Goal: Task Accomplishment & Management: Use online tool/utility

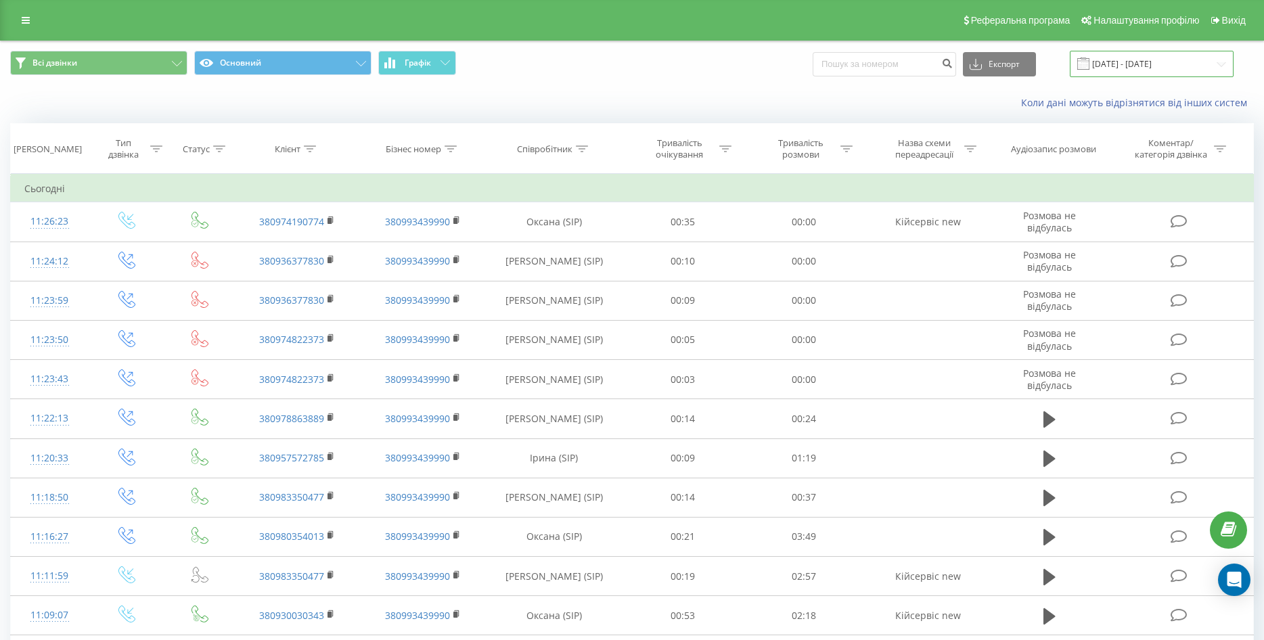
click at [1138, 68] on input "[DATE] - [DATE]" at bounding box center [1152, 64] width 164 height 26
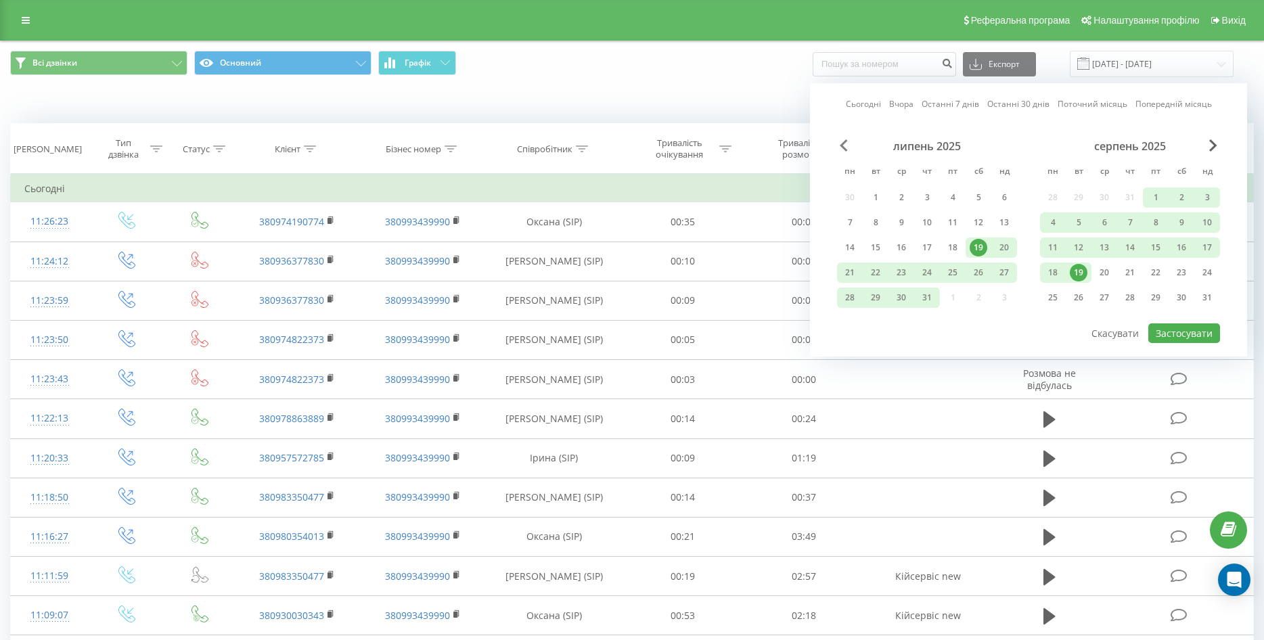
click at [847, 140] on span "Previous Month" at bounding box center [844, 145] width 8 height 12
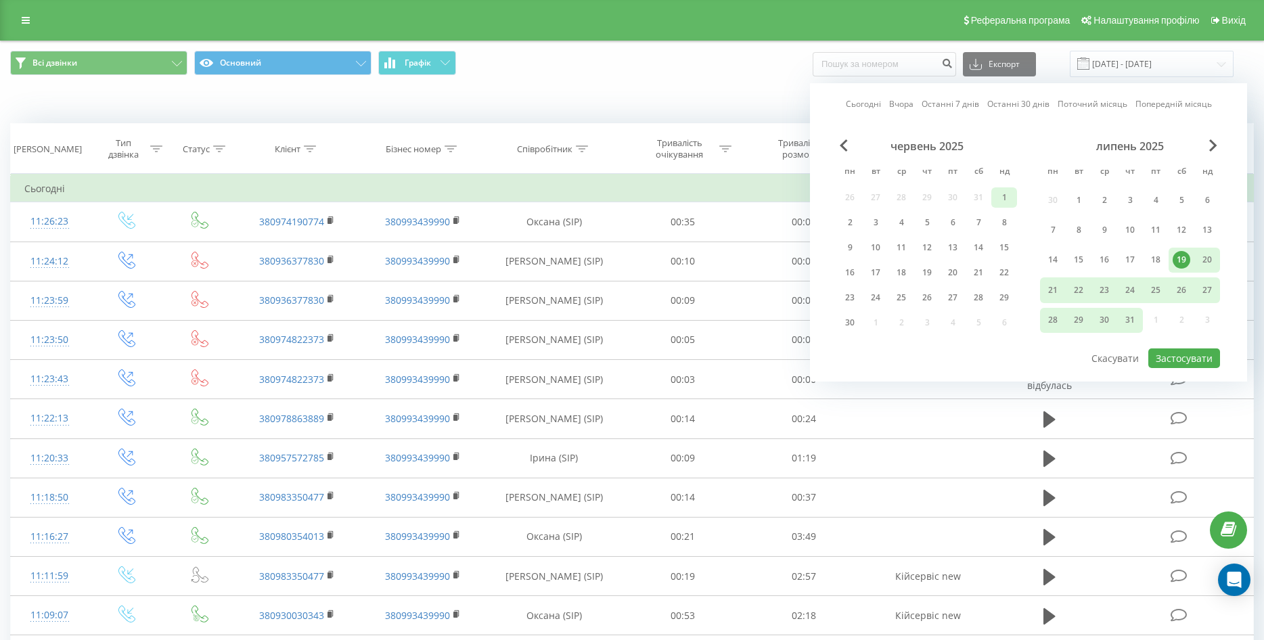
click at [1013, 196] on div "1" at bounding box center [1005, 198] width 18 height 18
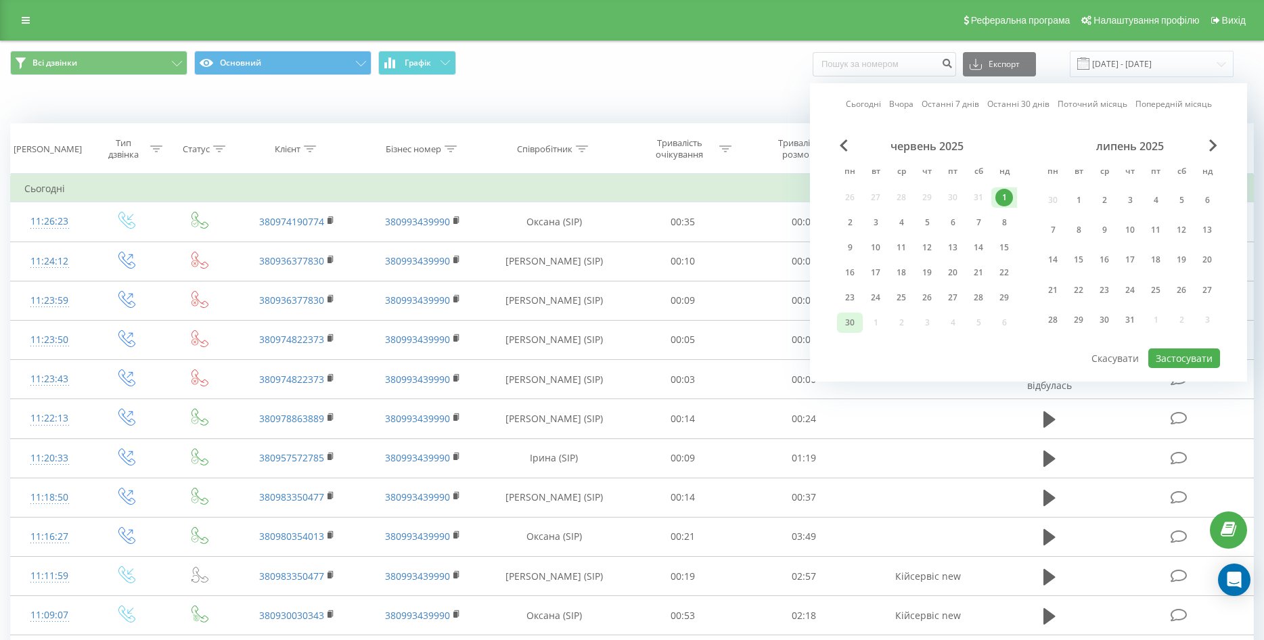
click at [847, 320] on div "30" at bounding box center [850, 323] width 18 height 18
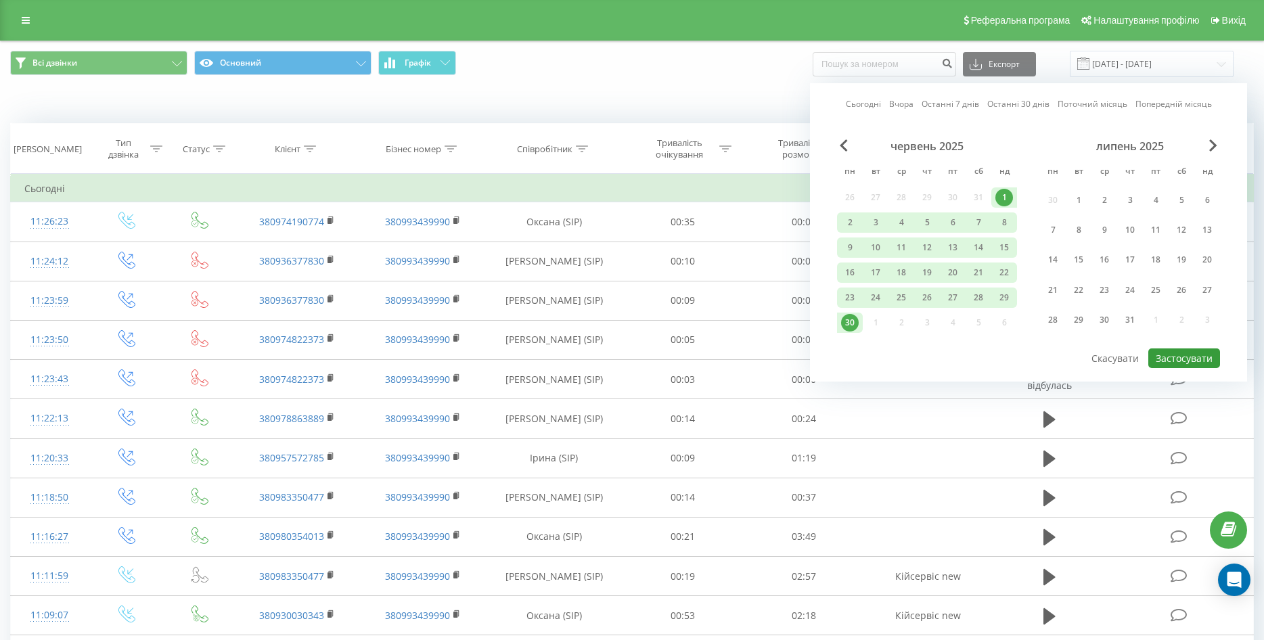
click at [1195, 359] on button "Застосувати" at bounding box center [1185, 359] width 72 height 20
type input "[DATE] - [DATE]"
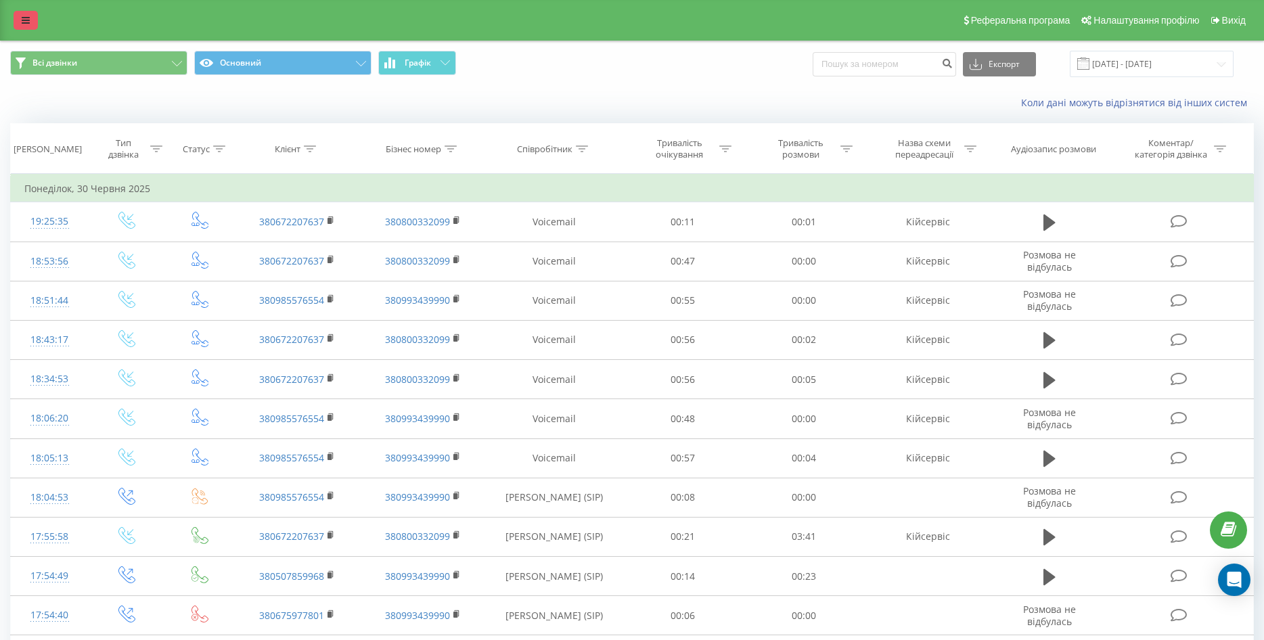
click at [33, 25] on link at bounding box center [26, 20] width 24 height 19
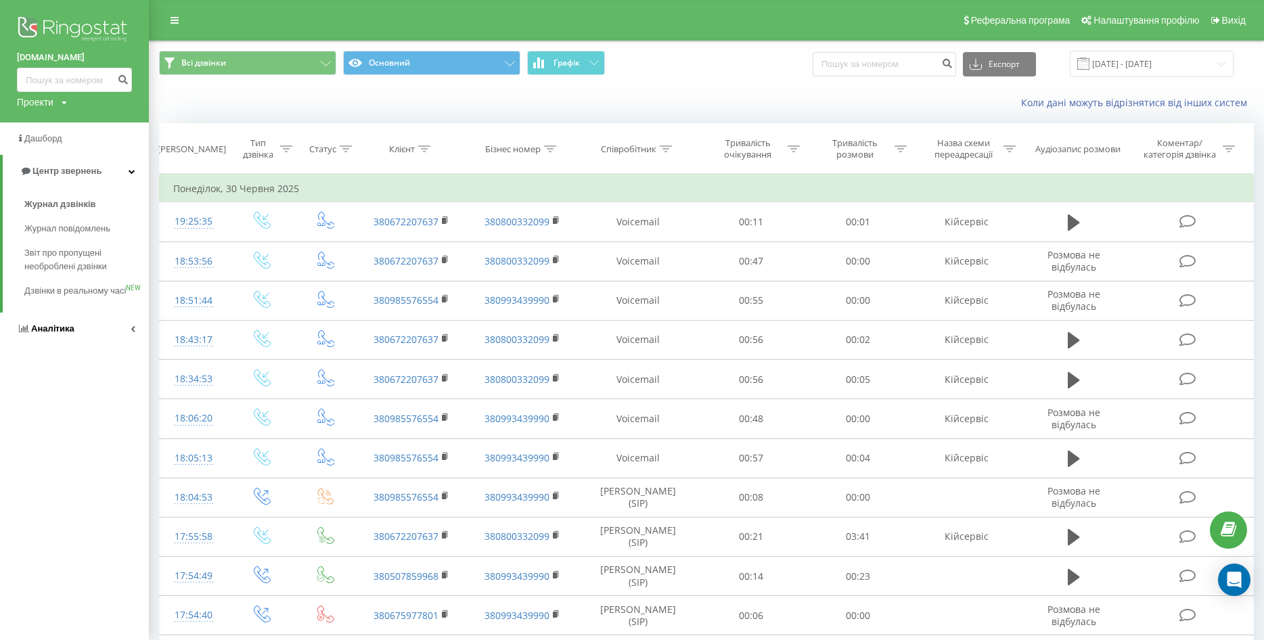
click at [50, 334] on span "Аналiтика" at bounding box center [52, 329] width 43 height 10
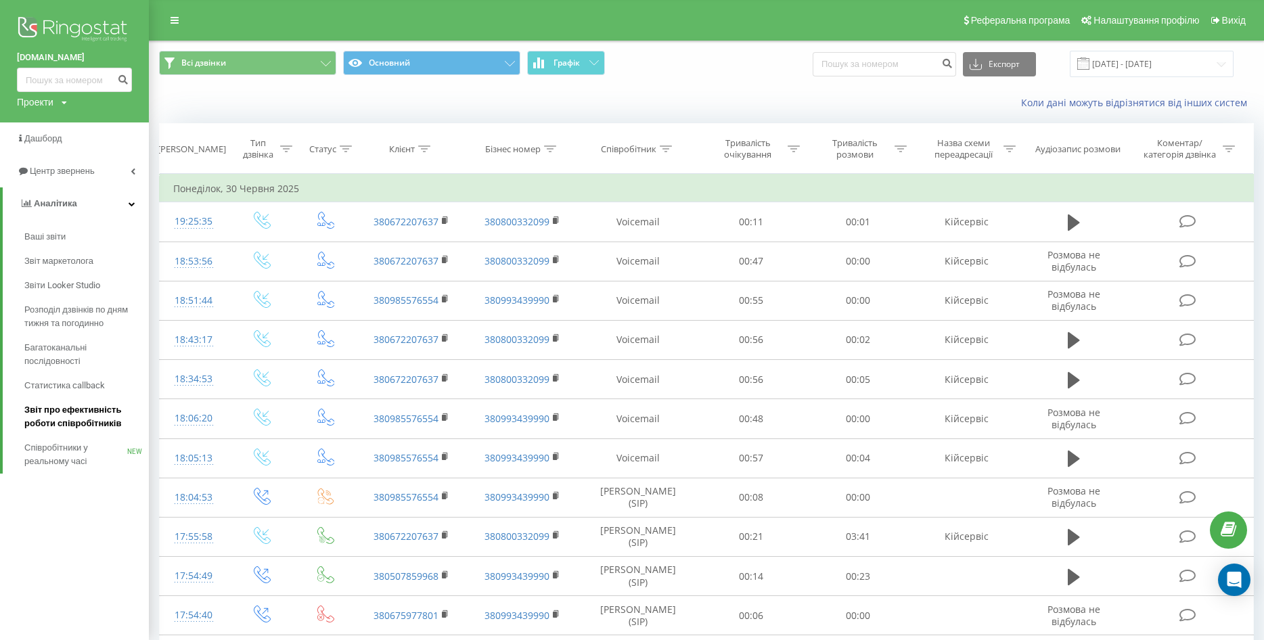
click at [73, 420] on span "Звіт про ефективність роботи співробітників" at bounding box center [83, 416] width 118 height 27
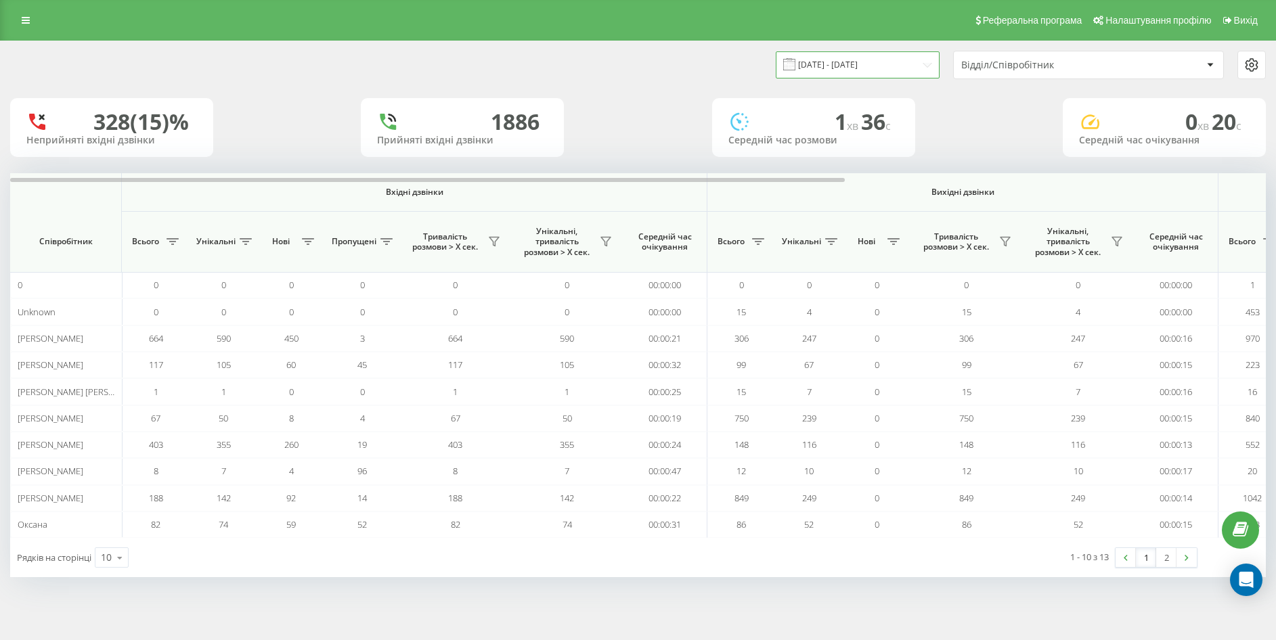
click at [836, 72] on input "[DATE] - [DATE]" at bounding box center [858, 64] width 164 height 26
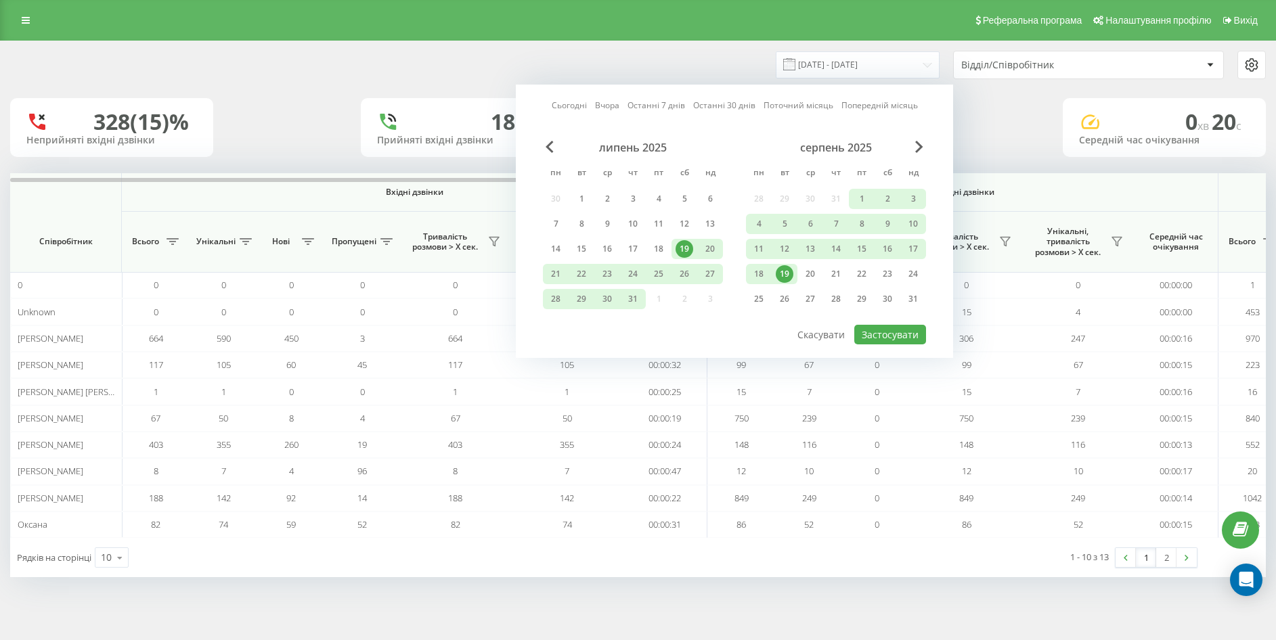
click at [554, 149] on div "липень 2025" at bounding box center [633, 148] width 180 height 14
click at [550, 149] on span "Previous Month" at bounding box center [550, 147] width 8 height 12
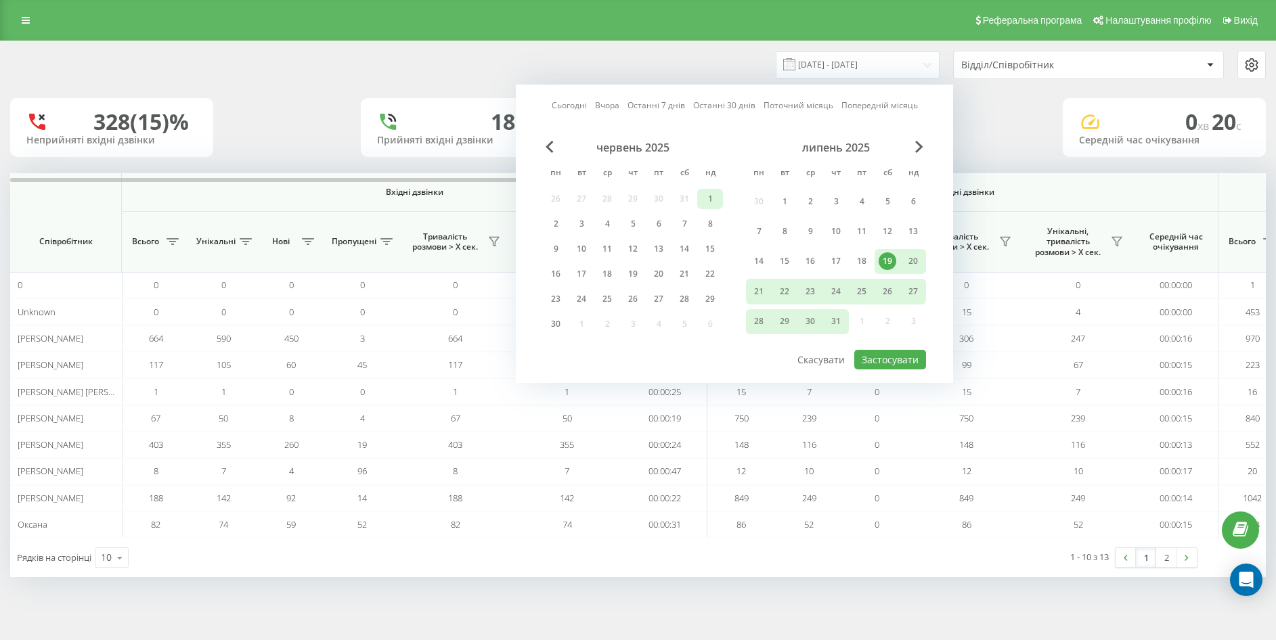
click at [710, 192] on div "1" at bounding box center [710, 199] width 18 height 18
click at [562, 318] on div "30" at bounding box center [556, 324] width 18 height 18
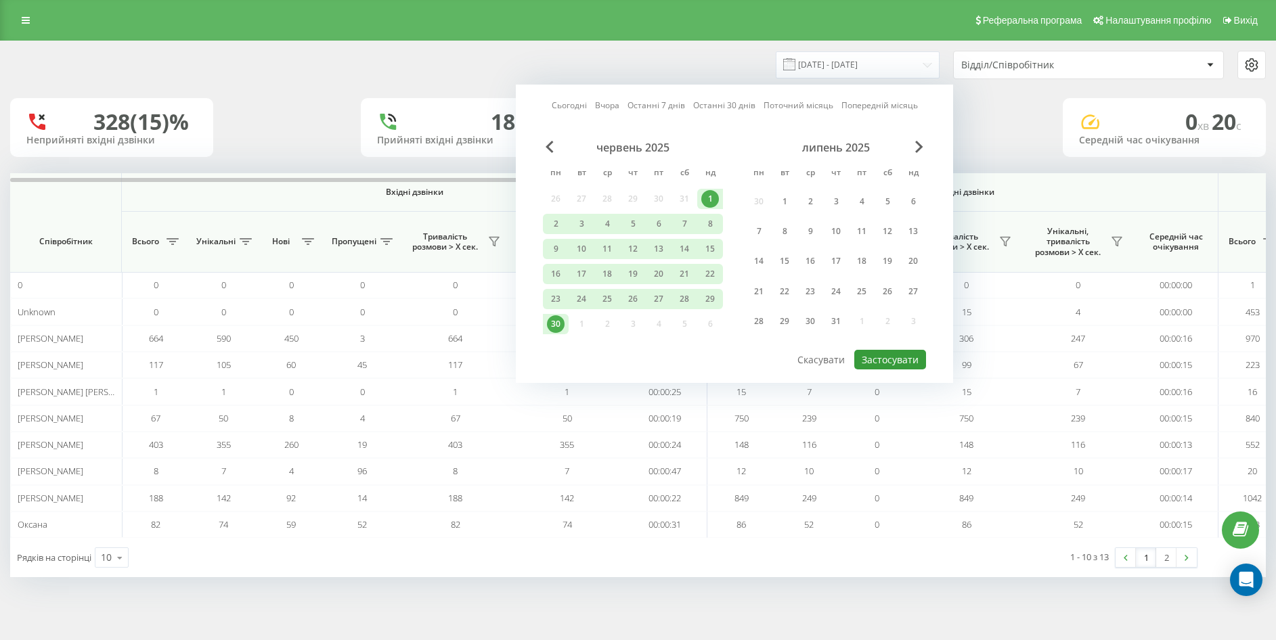
click at [874, 358] on button "Застосувати" at bounding box center [890, 360] width 72 height 20
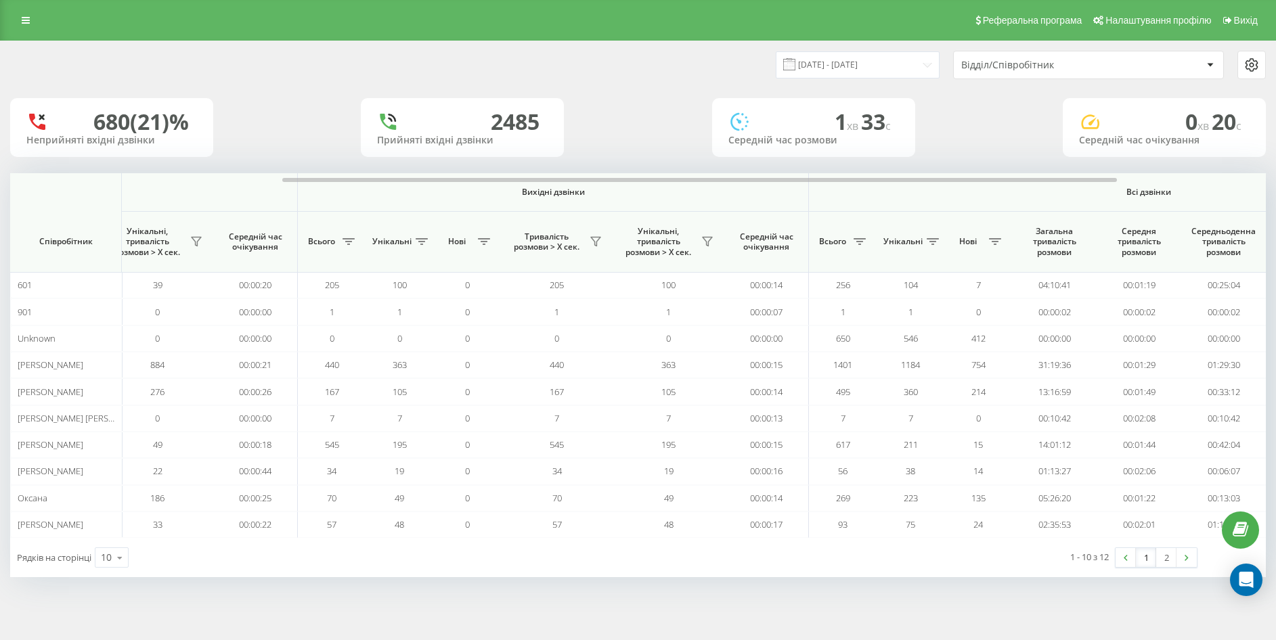
scroll to position [0, 349]
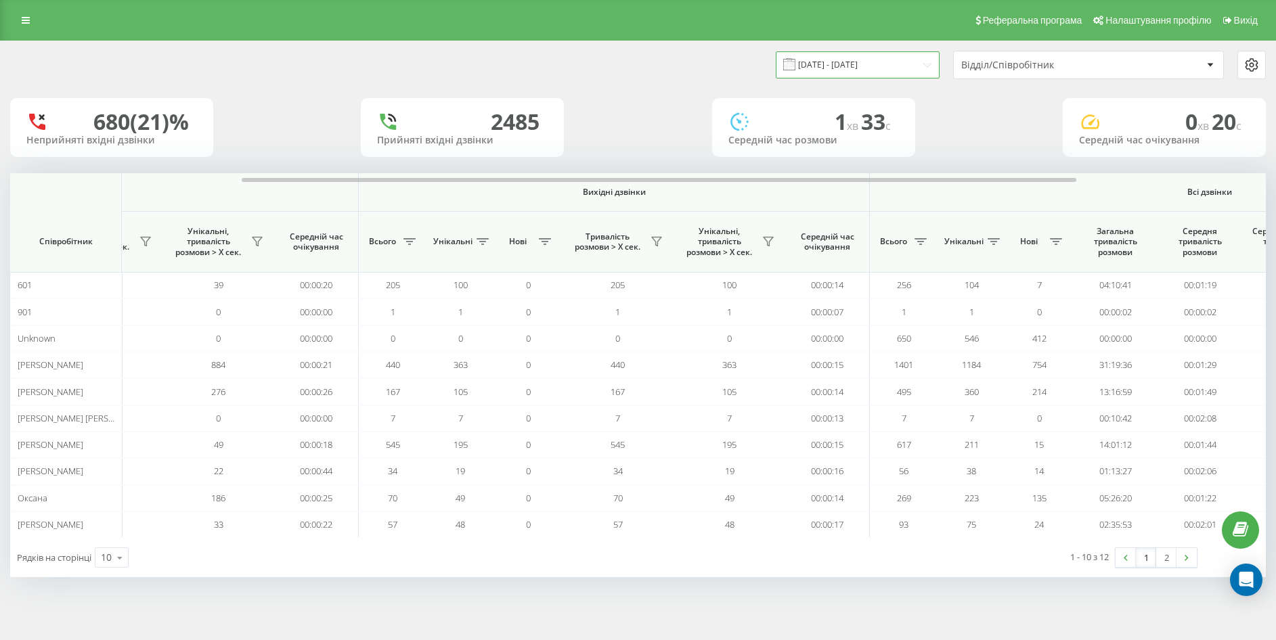
click at [849, 64] on input "[DATE] - [DATE]" at bounding box center [858, 64] width 164 height 26
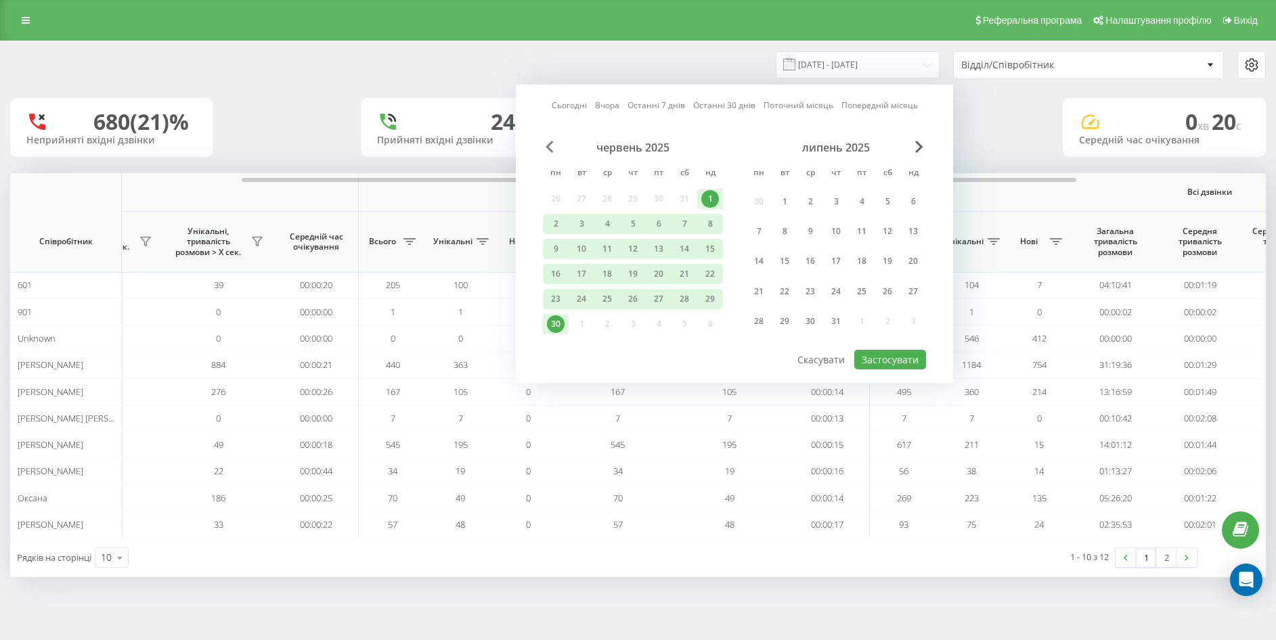
click at [548, 141] on span "Previous Month" at bounding box center [550, 147] width 8 height 12
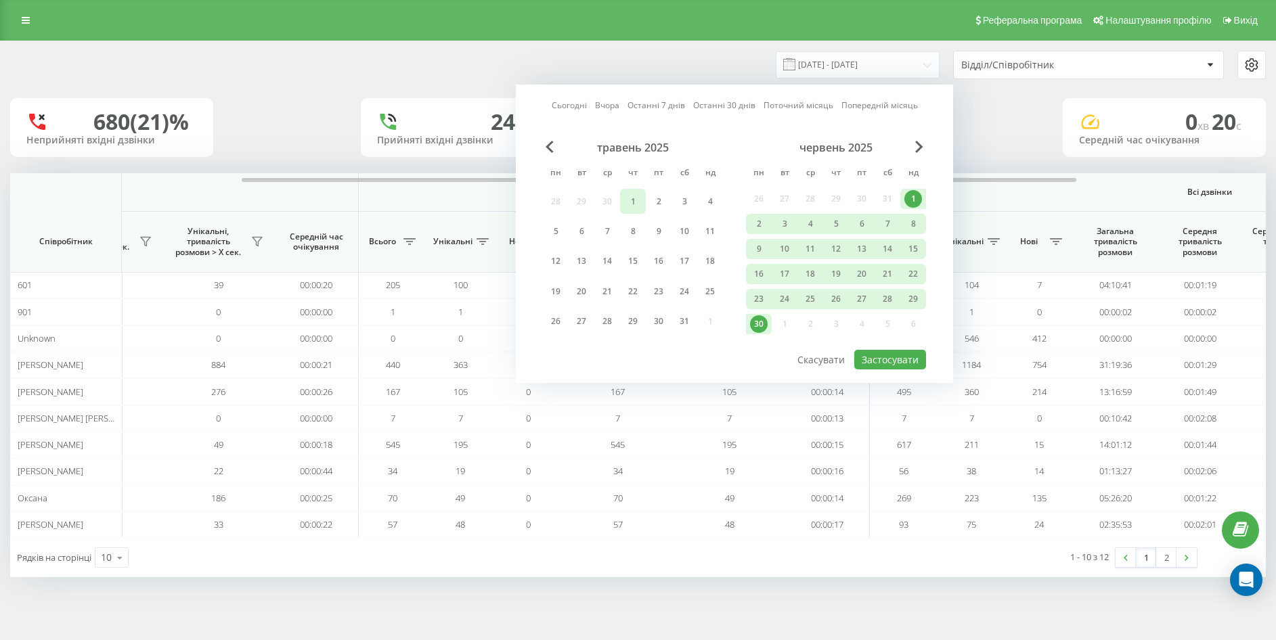
click at [638, 200] on div "1" at bounding box center [633, 202] width 18 height 18
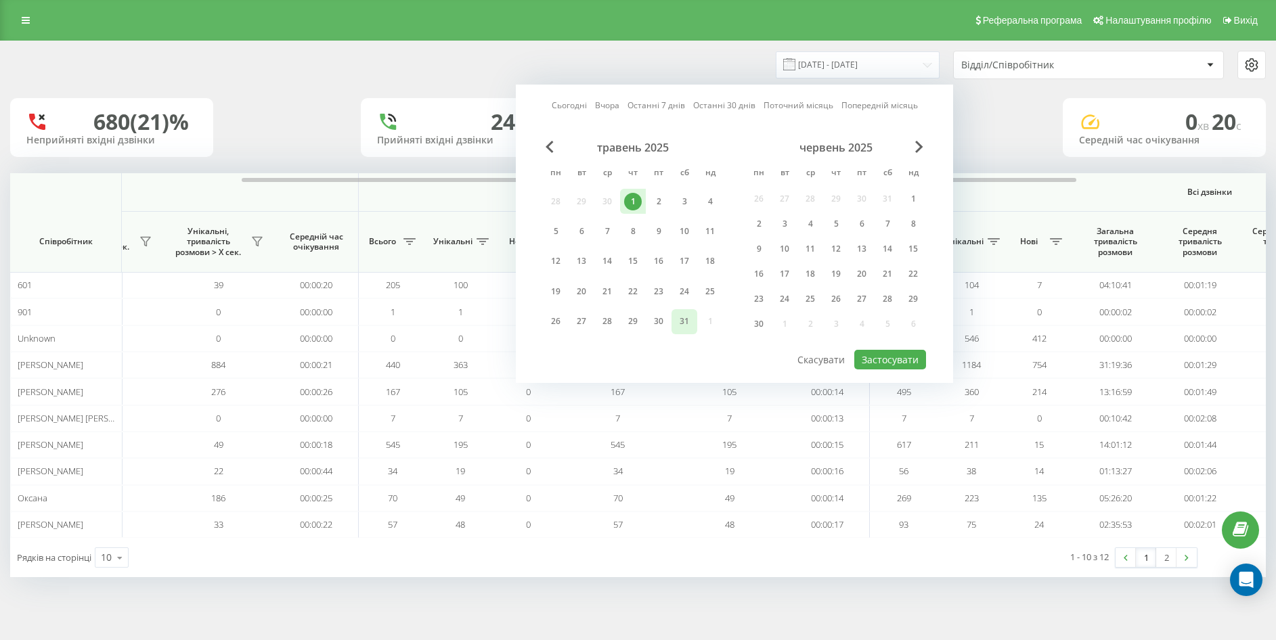
click at [678, 324] on div "31" at bounding box center [685, 322] width 18 height 18
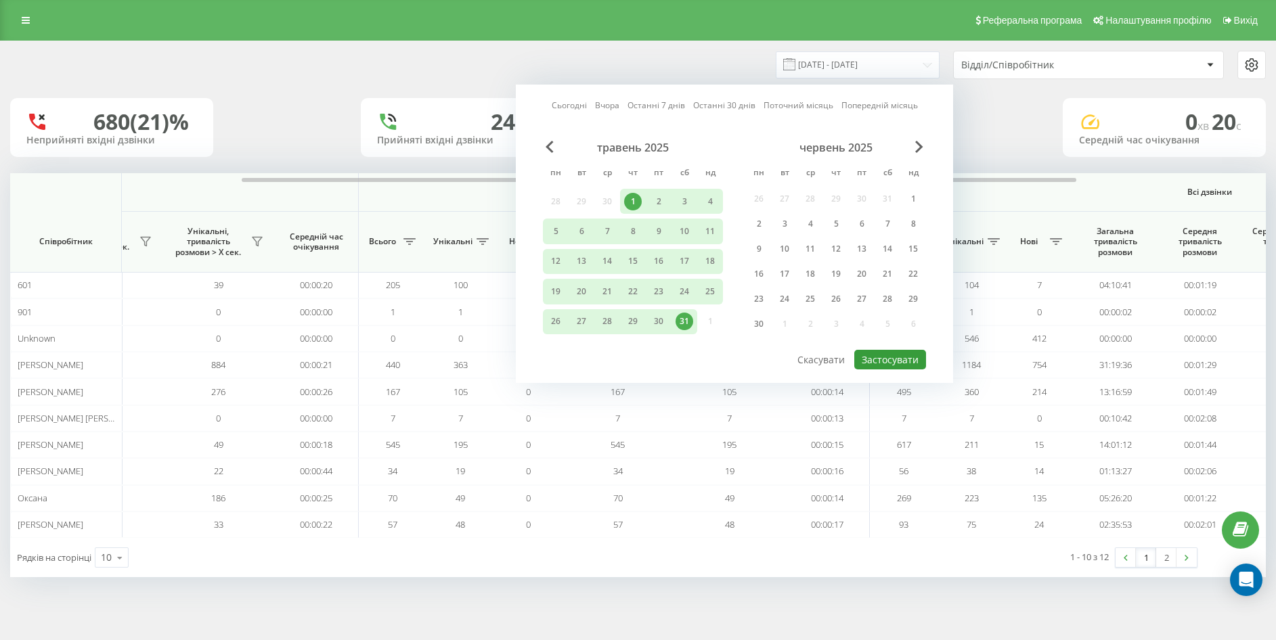
click at [862, 358] on button "Застосувати" at bounding box center [890, 360] width 72 height 20
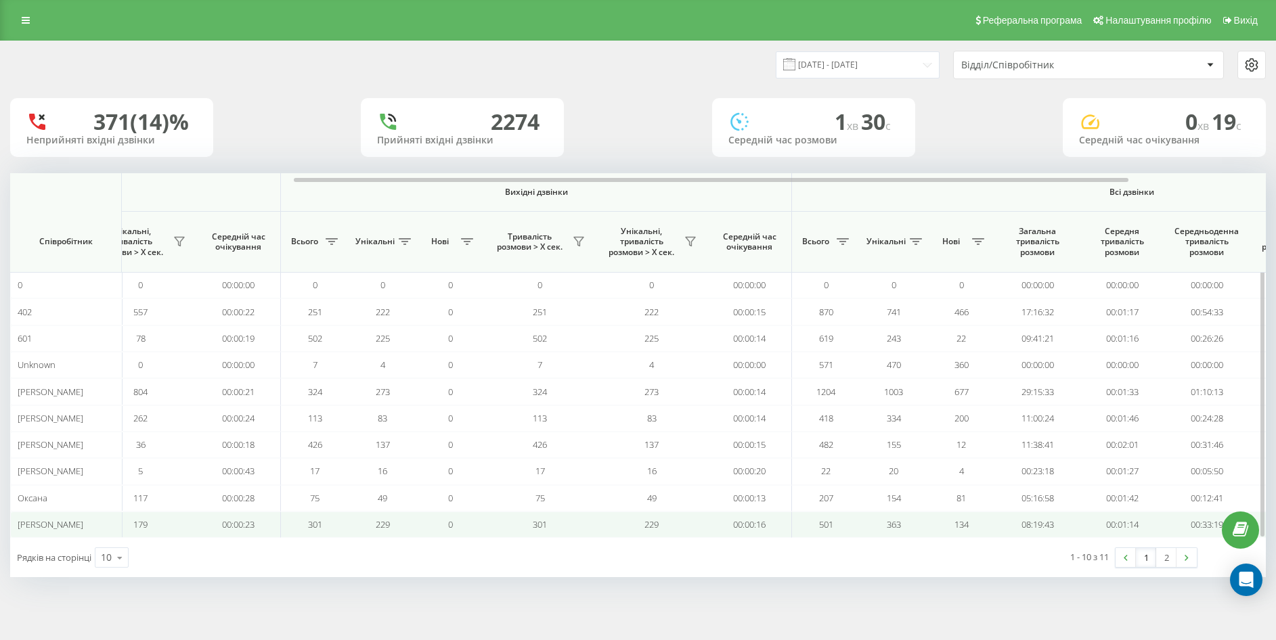
scroll to position [0, 447]
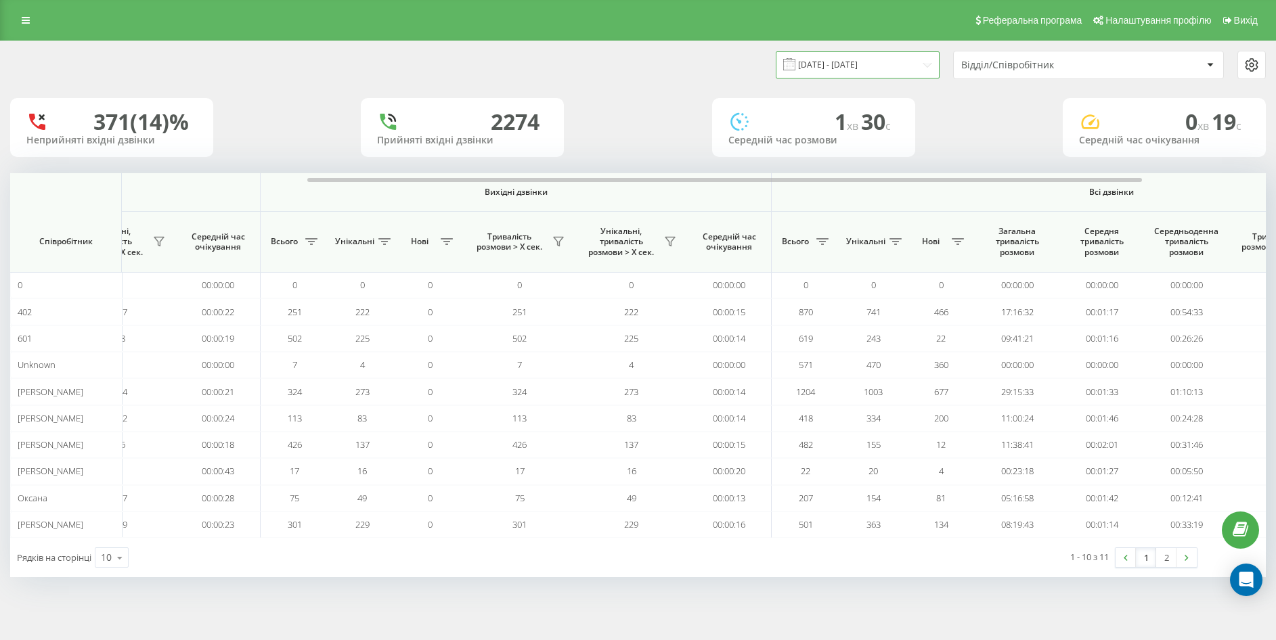
click at [882, 60] on input "[DATE] - [DATE]" at bounding box center [858, 64] width 164 height 26
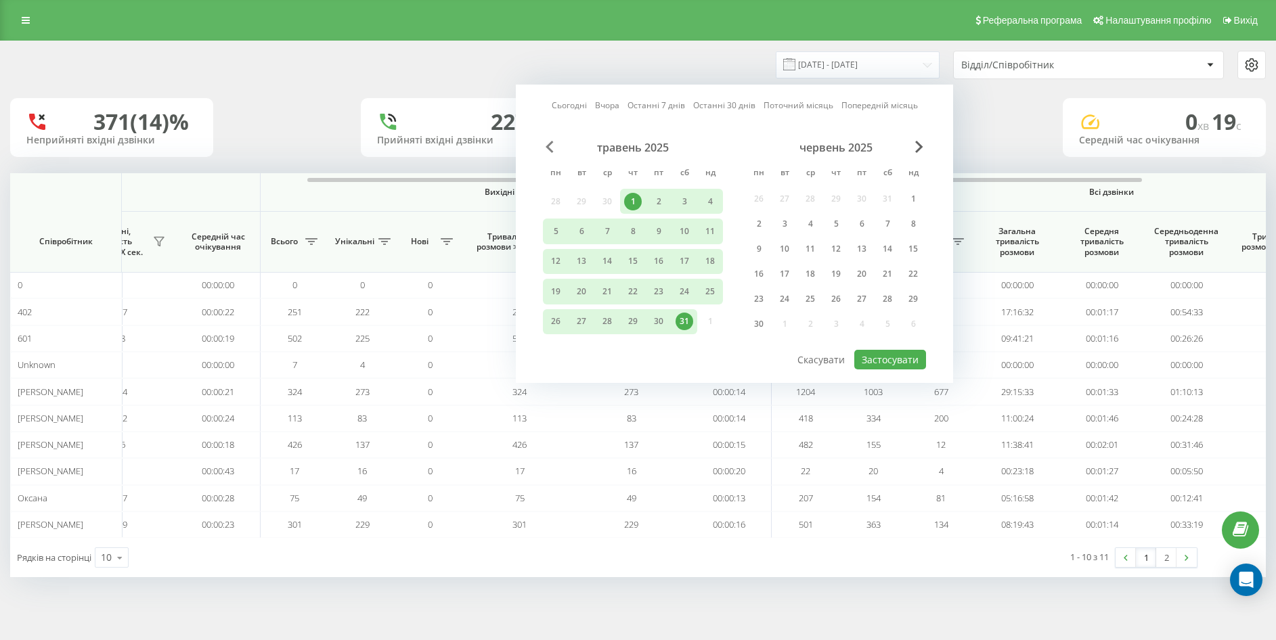
click at [549, 149] on span "Previous Month" at bounding box center [550, 147] width 8 height 12
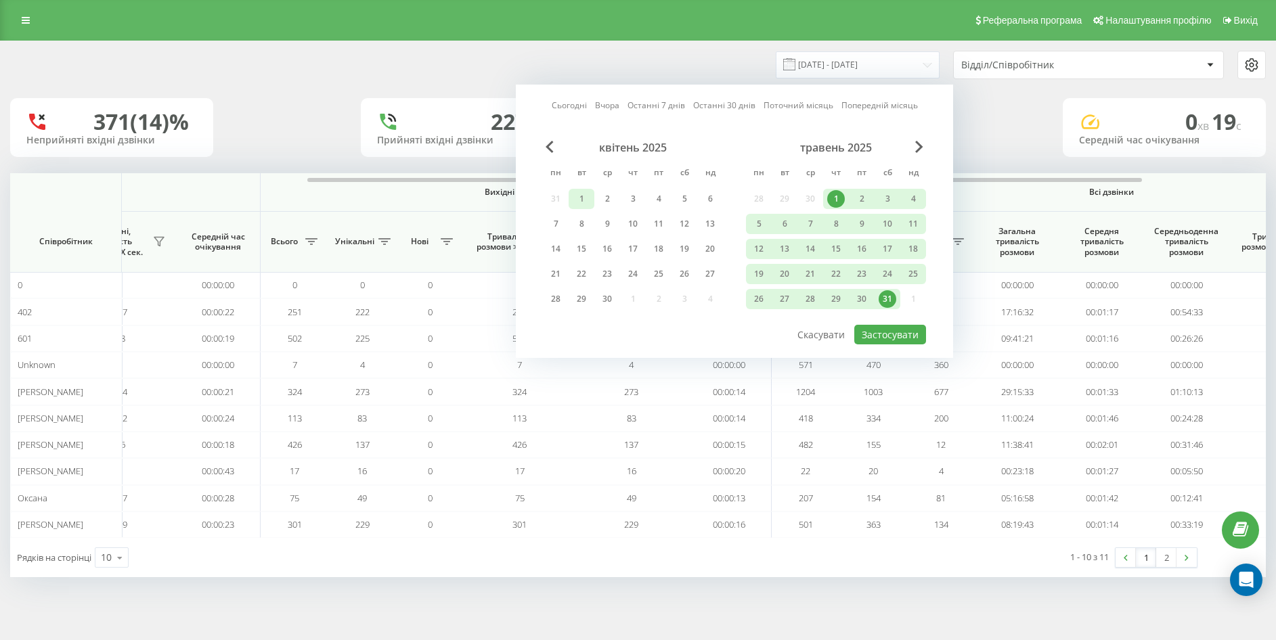
click at [583, 202] on div "1" at bounding box center [582, 199] width 18 height 18
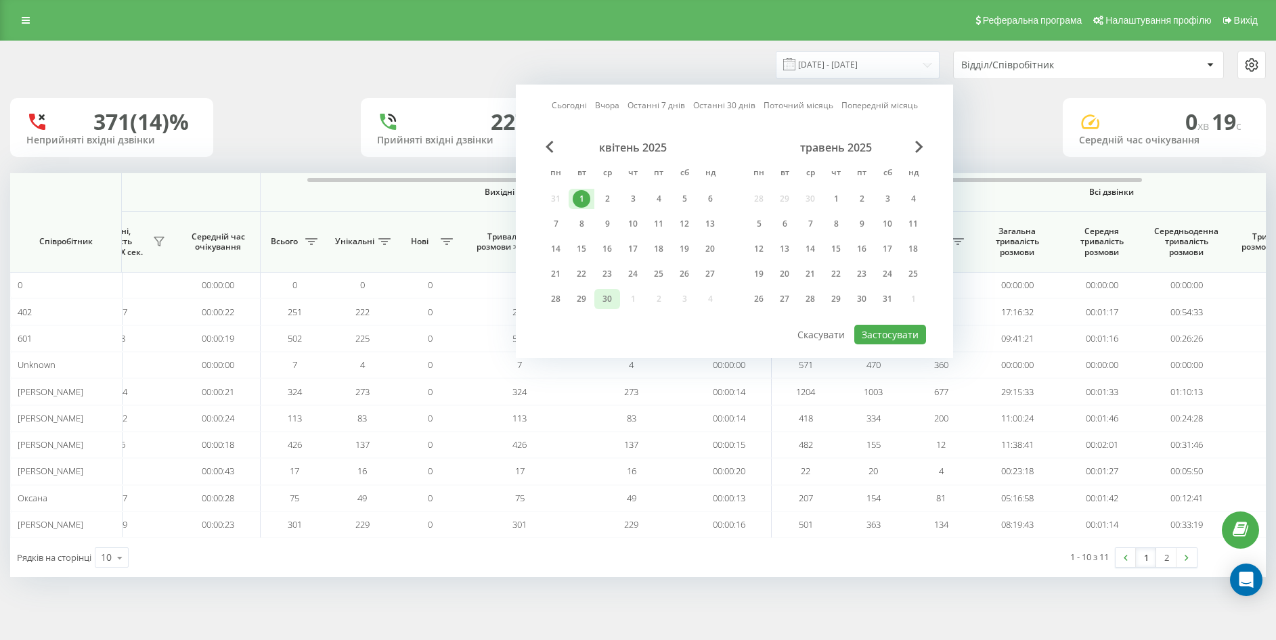
drag, startPoint x: 606, startPoint y: 298, endPoint x: 659, endPoint y: 316, distance: 56.5
click at [606, 298] on div "30" at bounding box center [607, 299] width 18 height 18
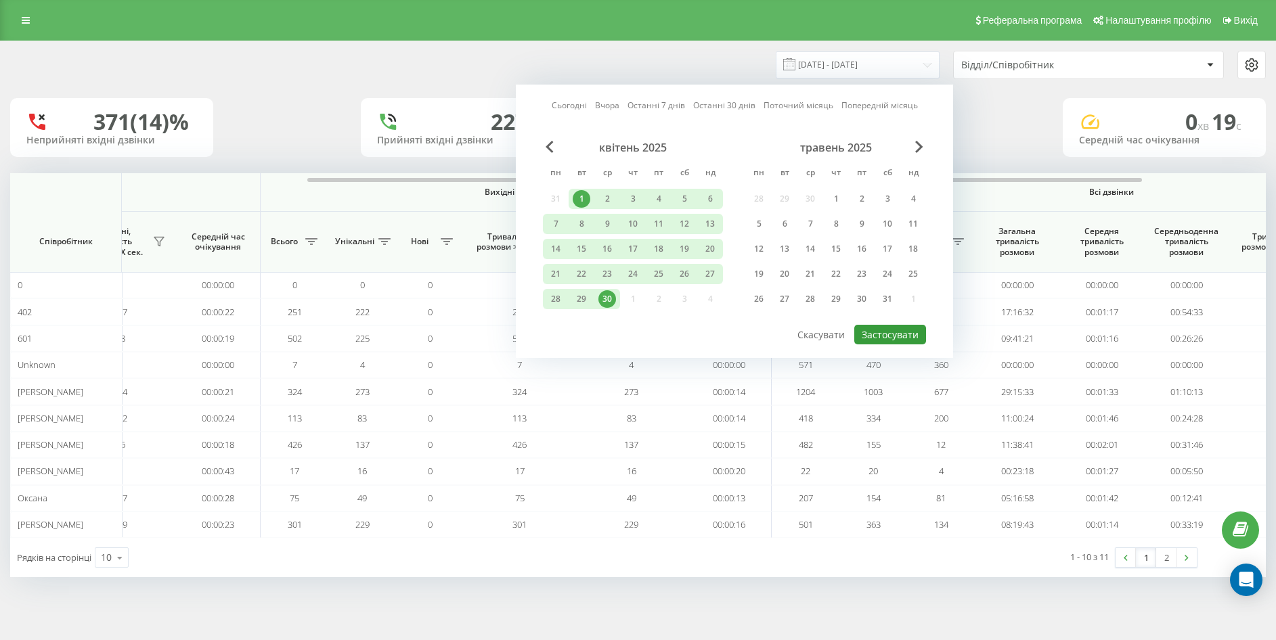
click at [887, 330] on button "Застосувати" at bounding box center [890, 335] width 72 height 20
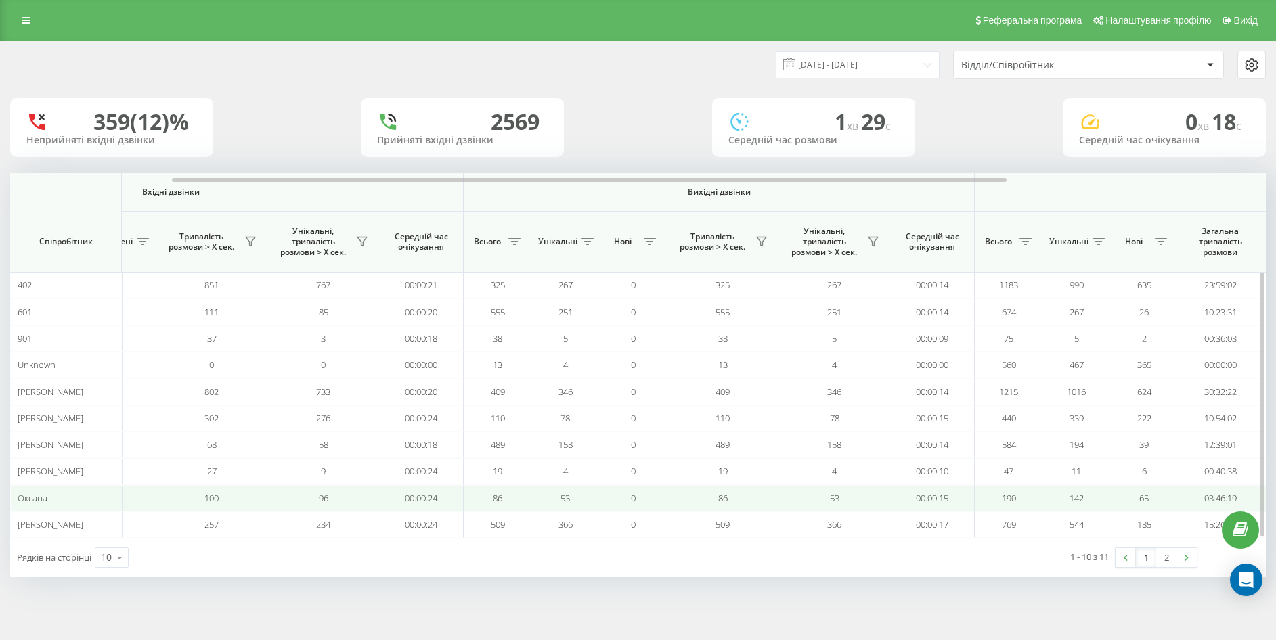
scroll to position [0, 264]
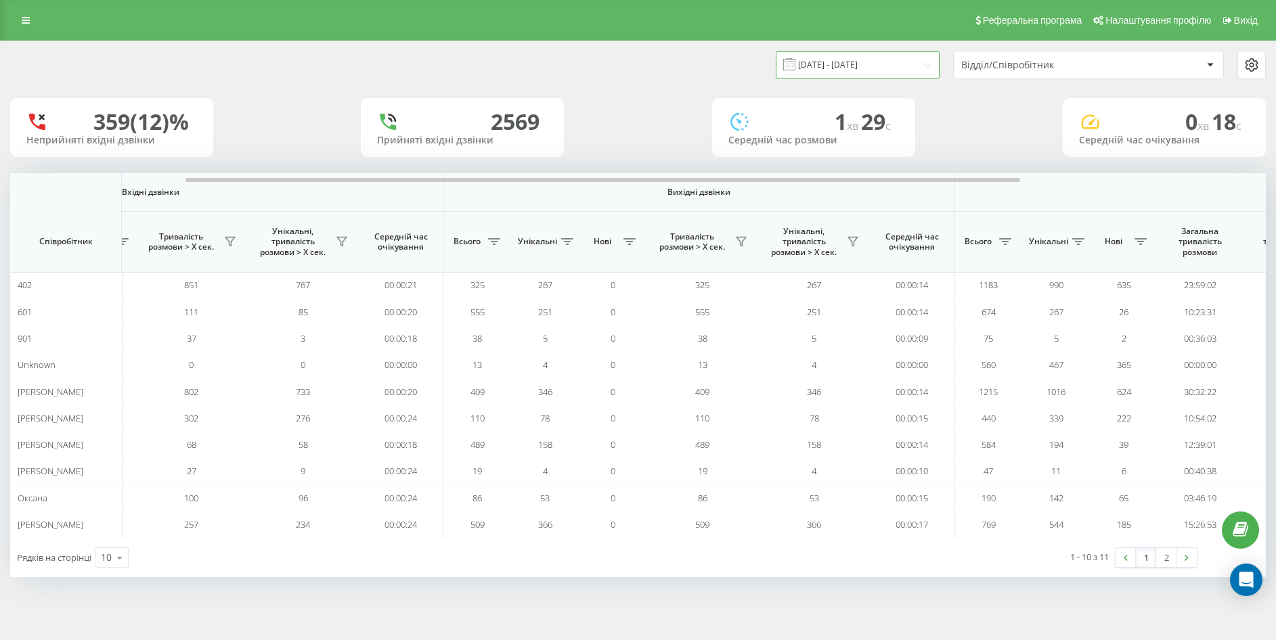
click at [883, 63] on input "[DATE] - [DATE]" at bounding box center [858, 64] width 164 height 26
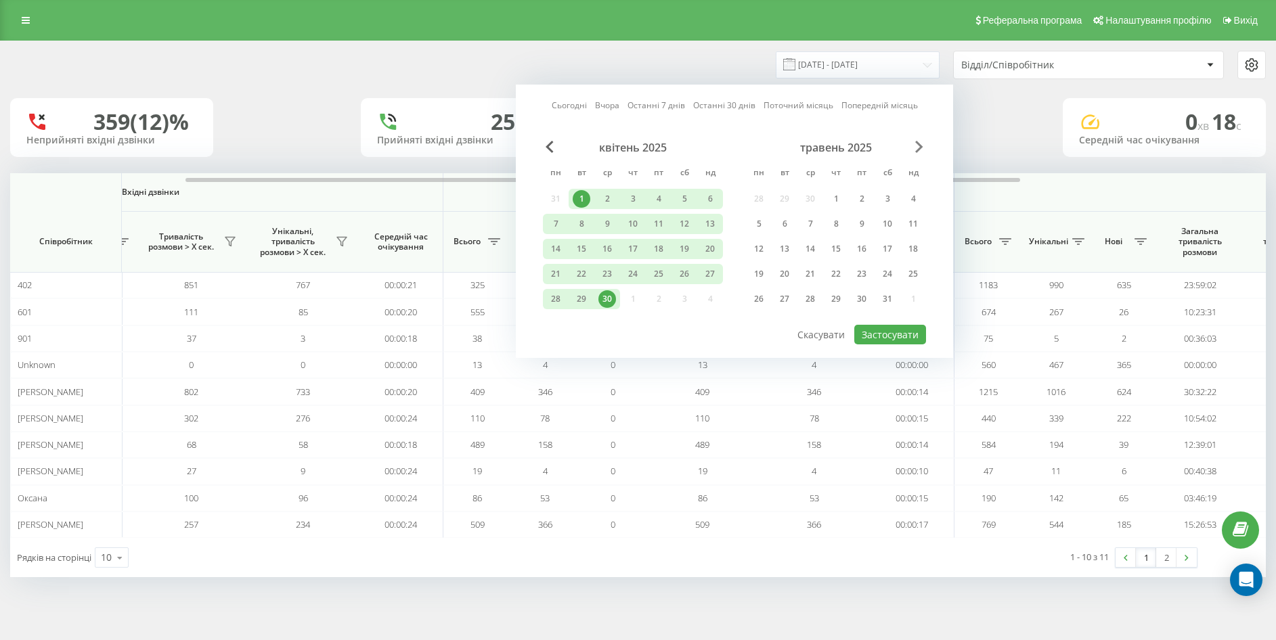
click at [921, 143] on span "Next Month" at bounding box center [919, 147] width 8 height 12
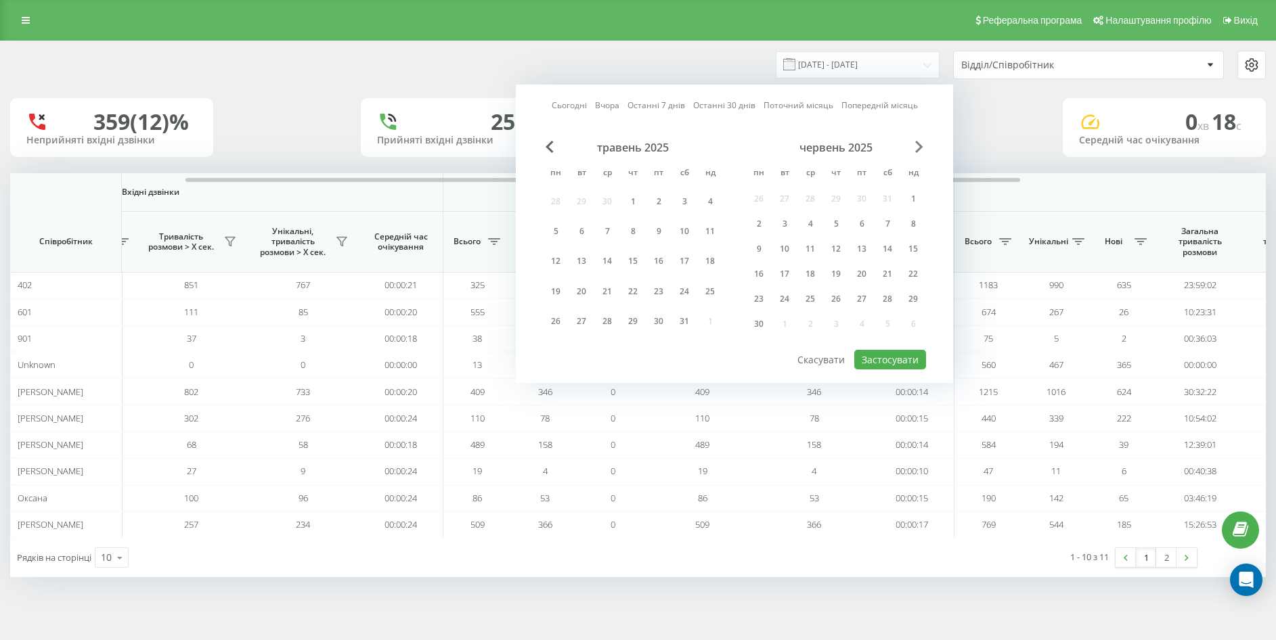
click at [921, 143] on span "Next Month" at bounding box center [919, 147] width 8 height 12
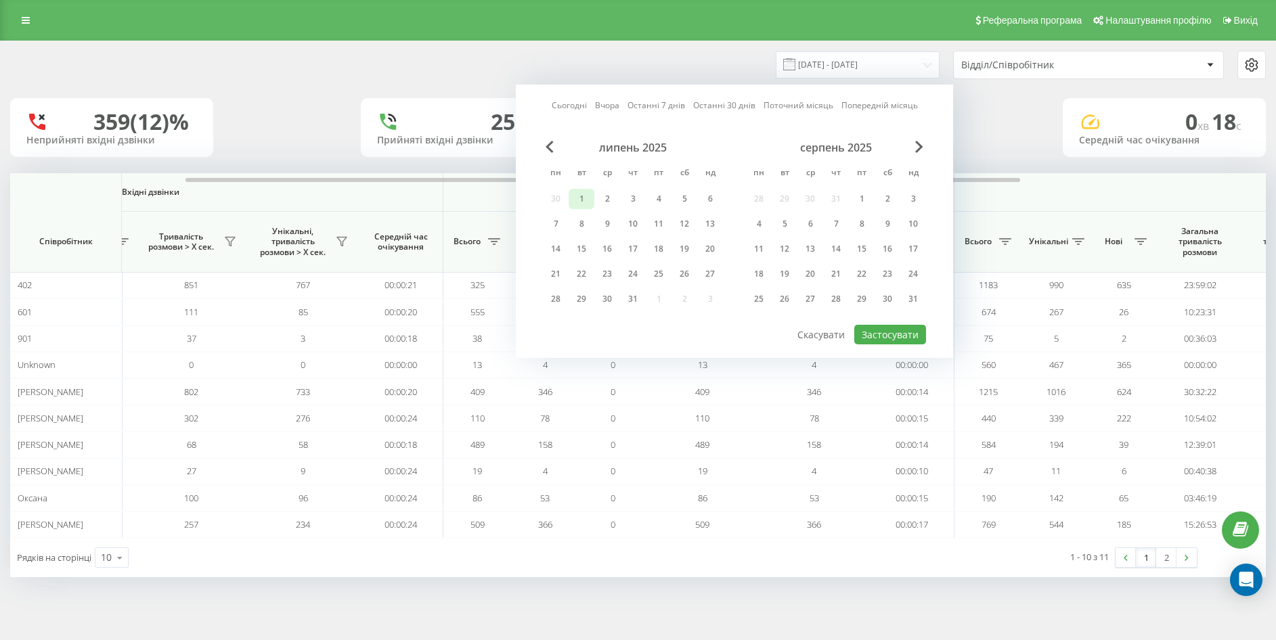
click at [579, 195] on div "1" at bounding box center [582, 199] width 18 height 18
click at [629, 300] on div "31" at bounding box center [633, 299] width 18 height 18
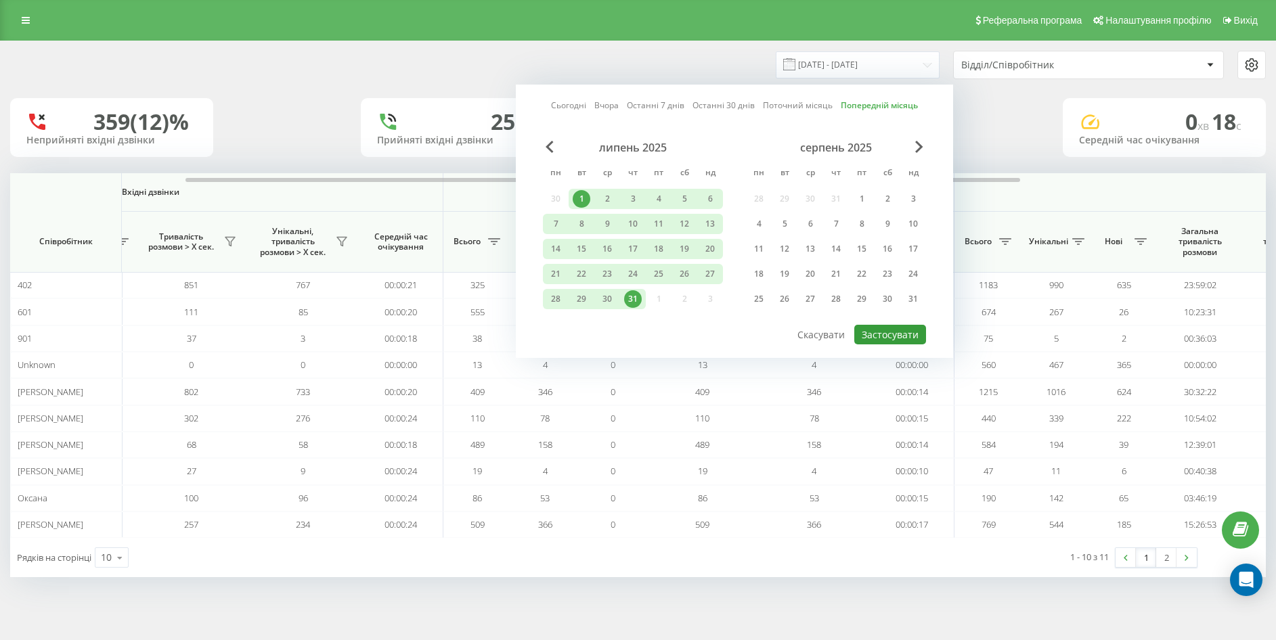
click at [879, 333] on button "Застосувати" at bounding box center [890, 335] width 72 height 20
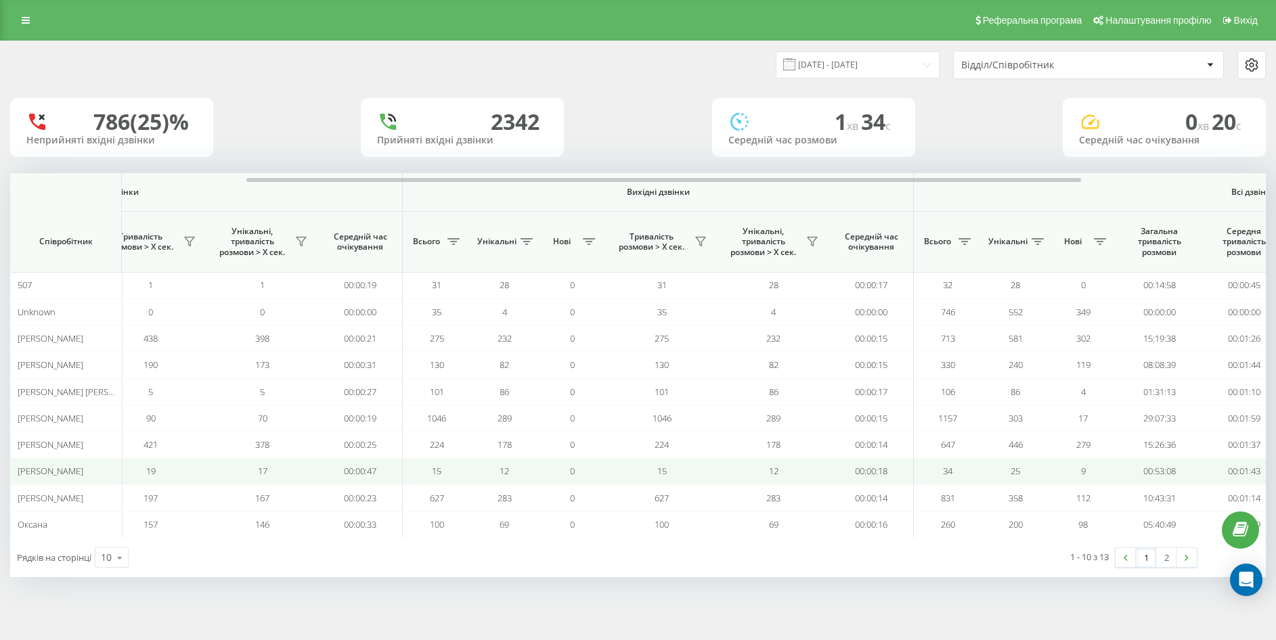
scroll to position [0, 325]
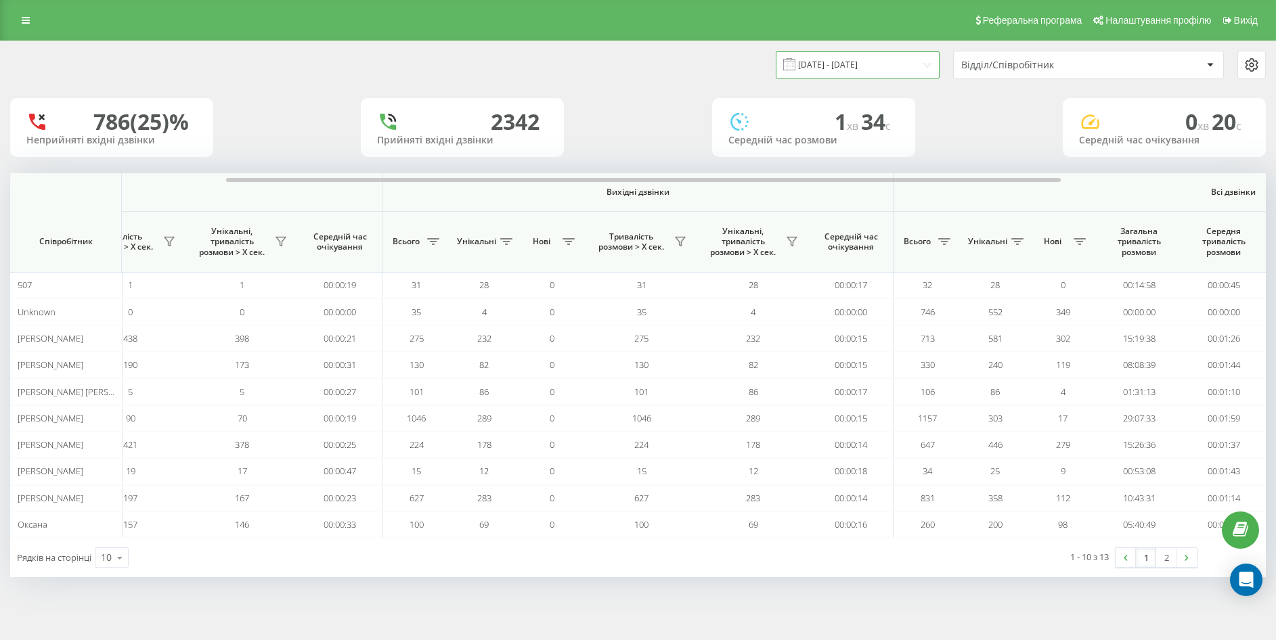
click at [876, 67] on input "[DATE] - [DATE]" at bounding box center [858, 64] width 164 height 26
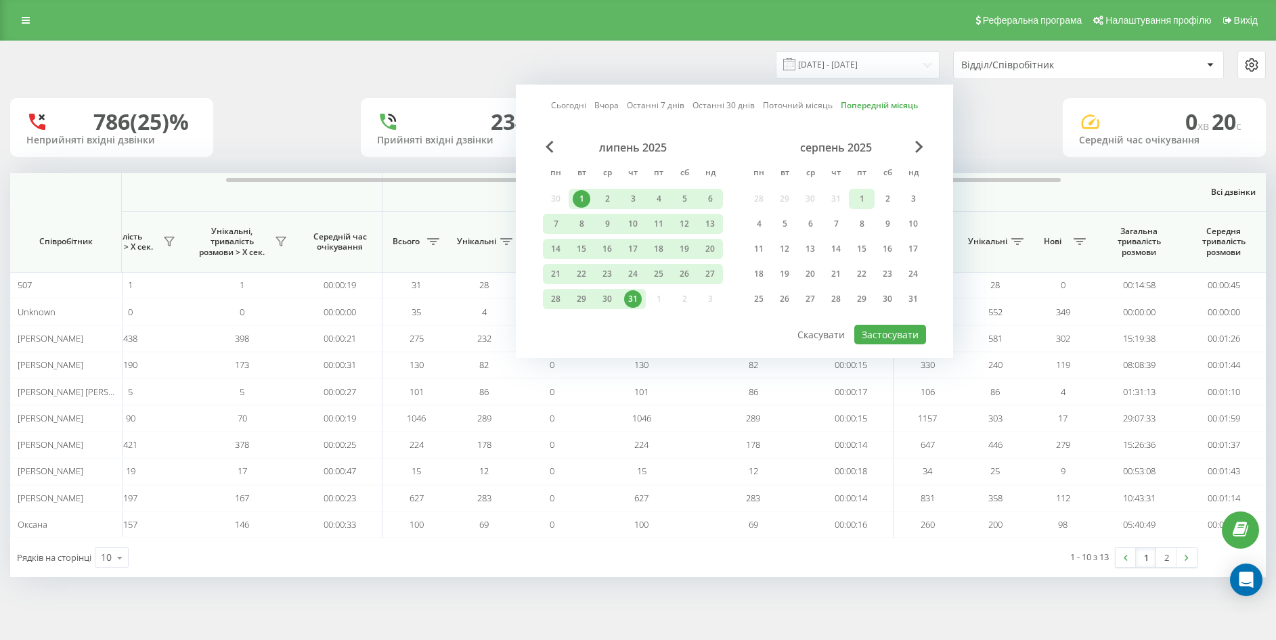
click at [858, 195] on div "1" at bounding box center [862, 199] width 18 height 18
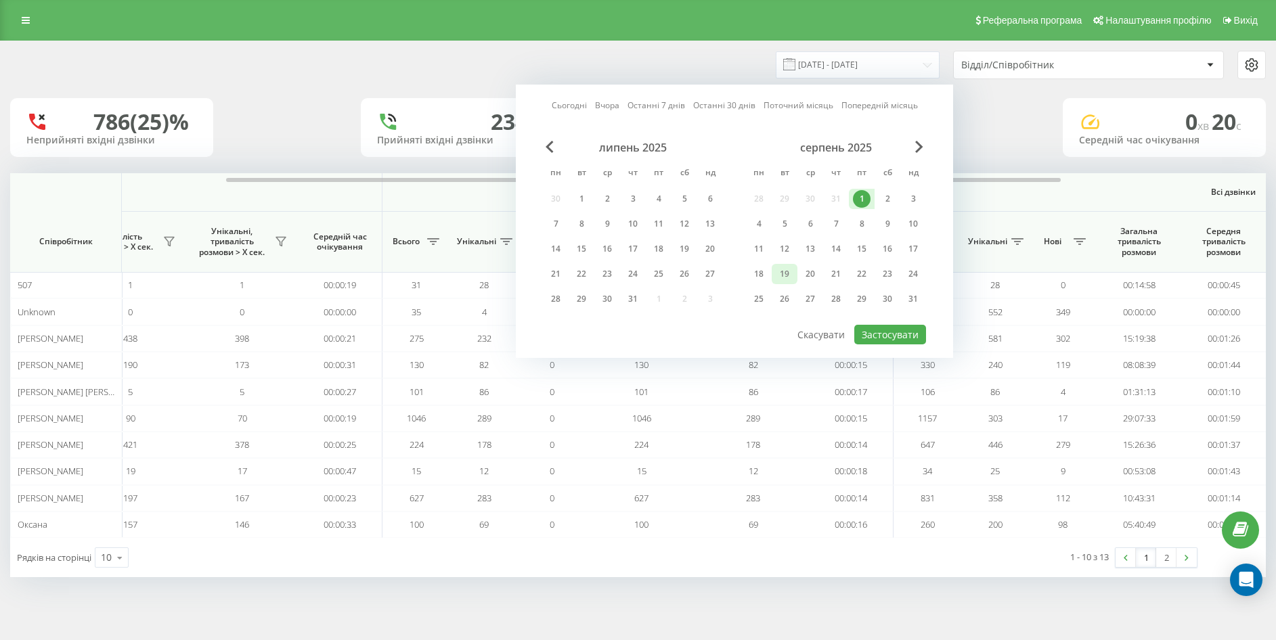
click at [791, 277] on div "19" at bounding box center [785, 274] width 18 height 18
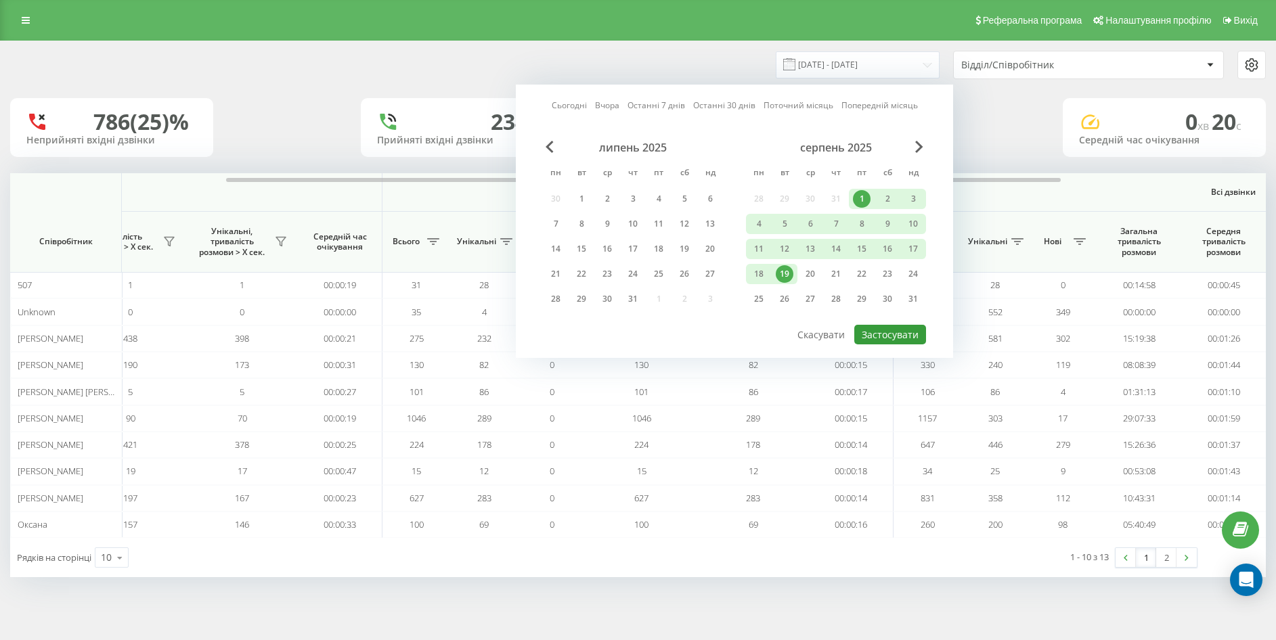
click at [896, 338] on button "Застосувати" at bounding box center [890, 335] width 72 height 20
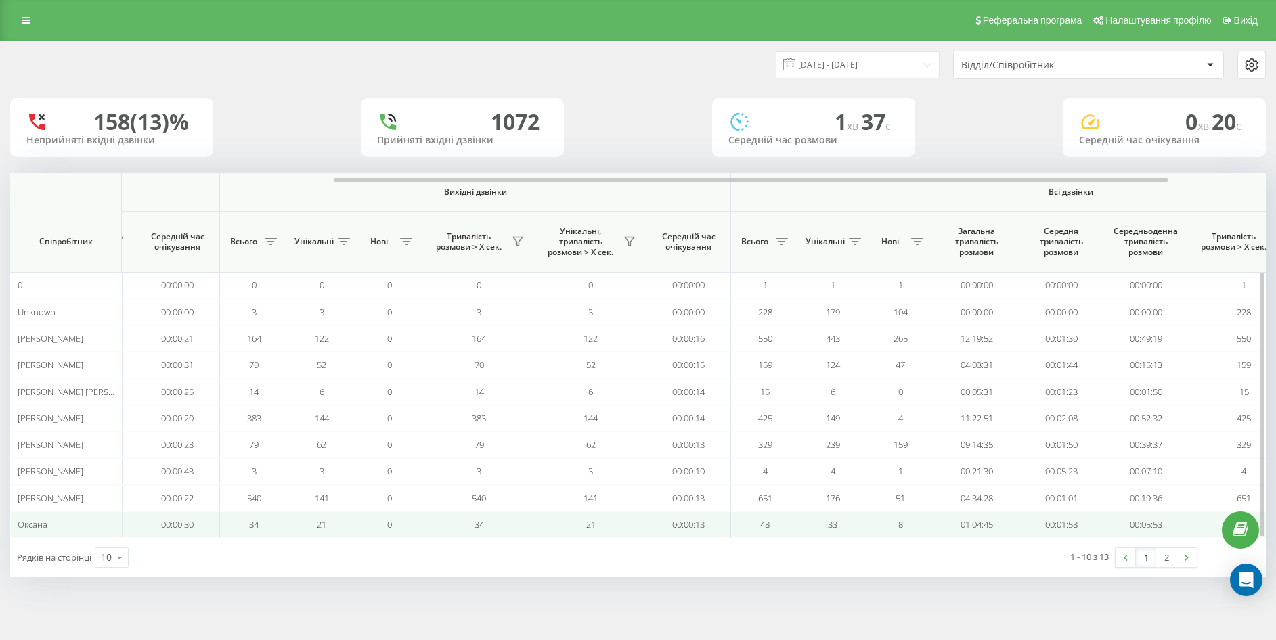
scroll to position [0, 508]
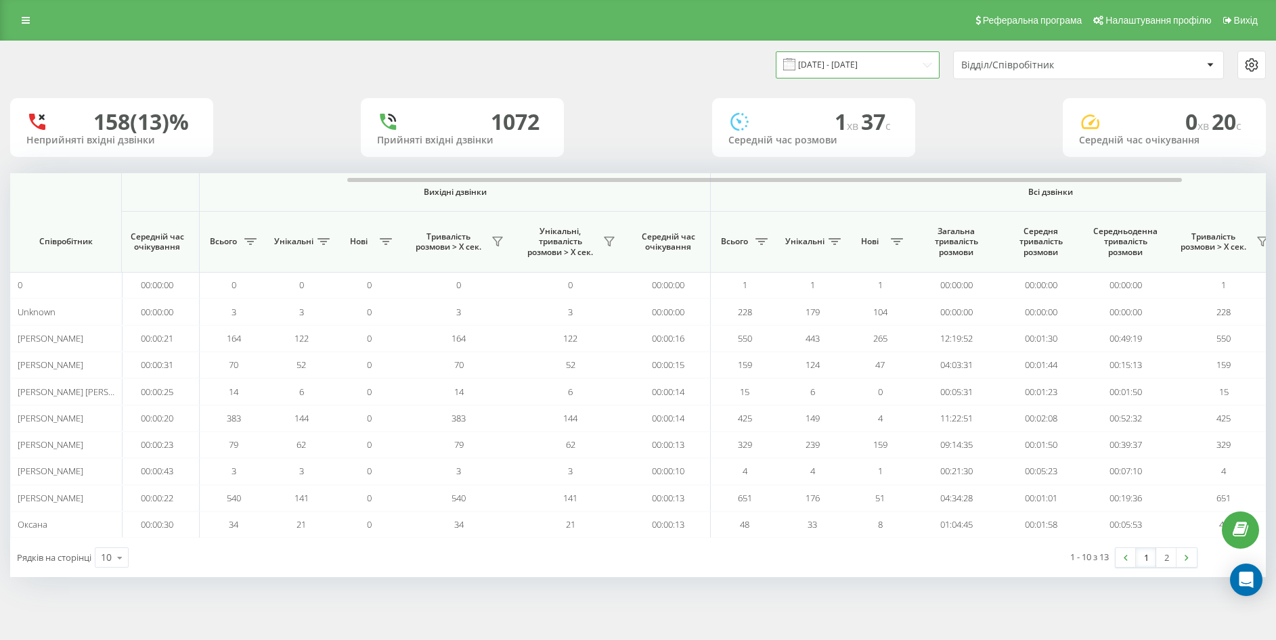
click at [871, 55] on input "[DATE] - [DATE]" at bounding box center [858, 64] width 164 height 26
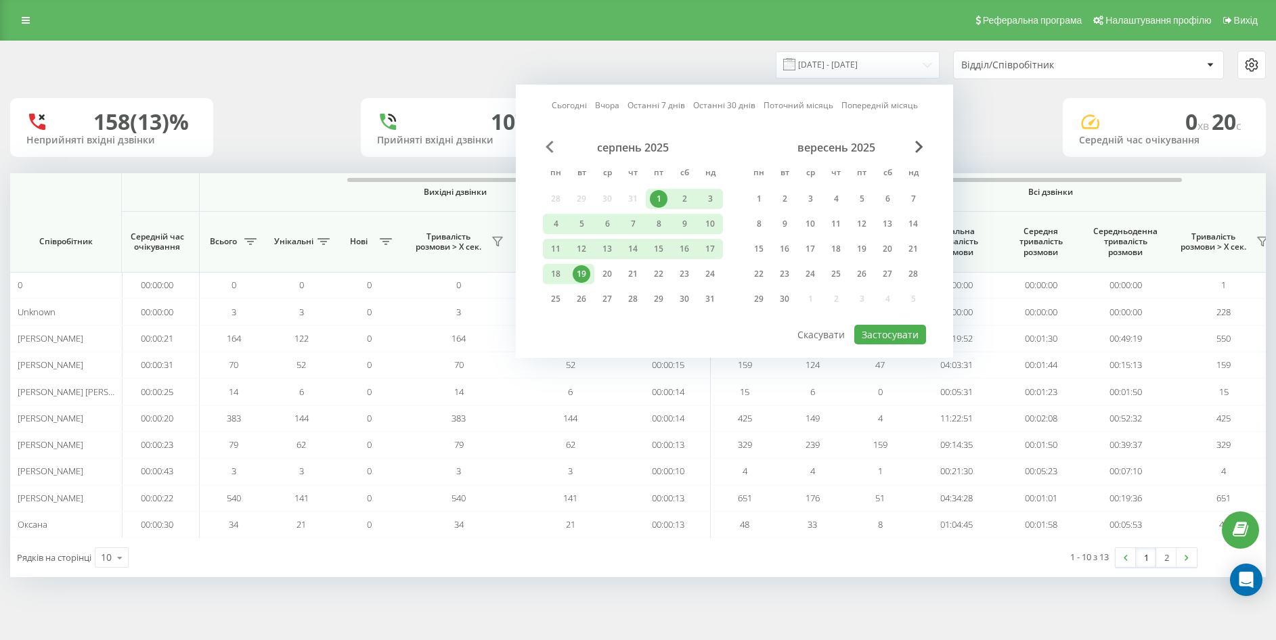
click at [550, 152] on span "Previous Month" at bounding box center [550, 147] width 8 height 12
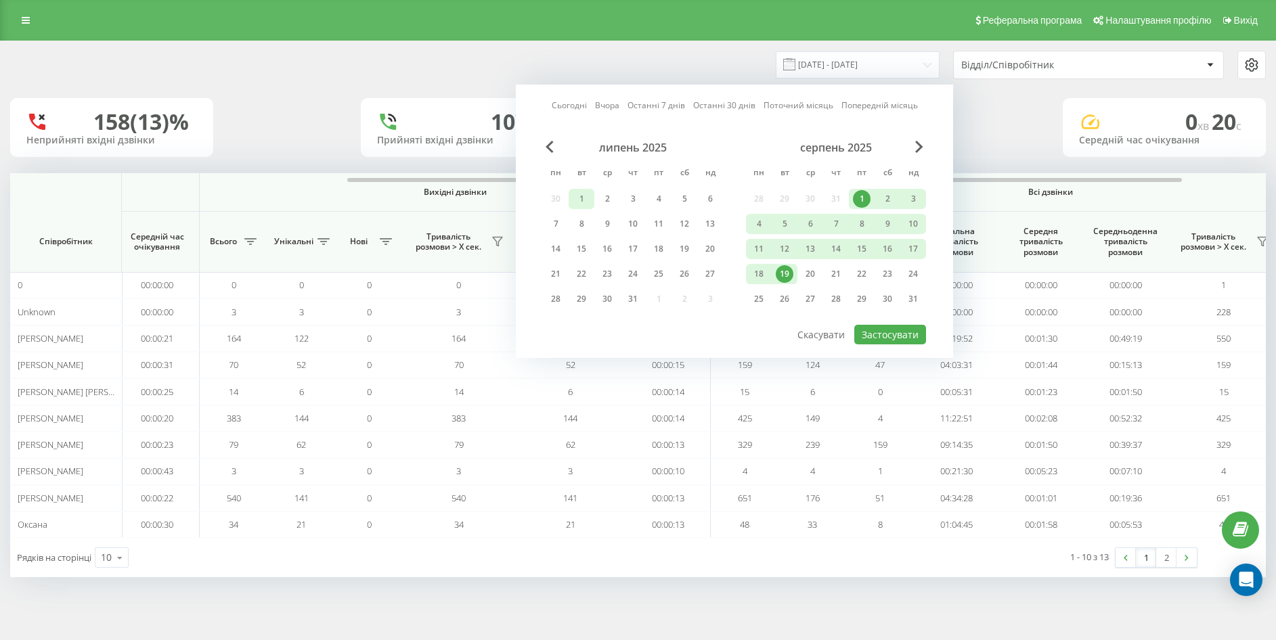
click at [583, 198] on div "1" at bounding box center [582, 199] width 18 height 18
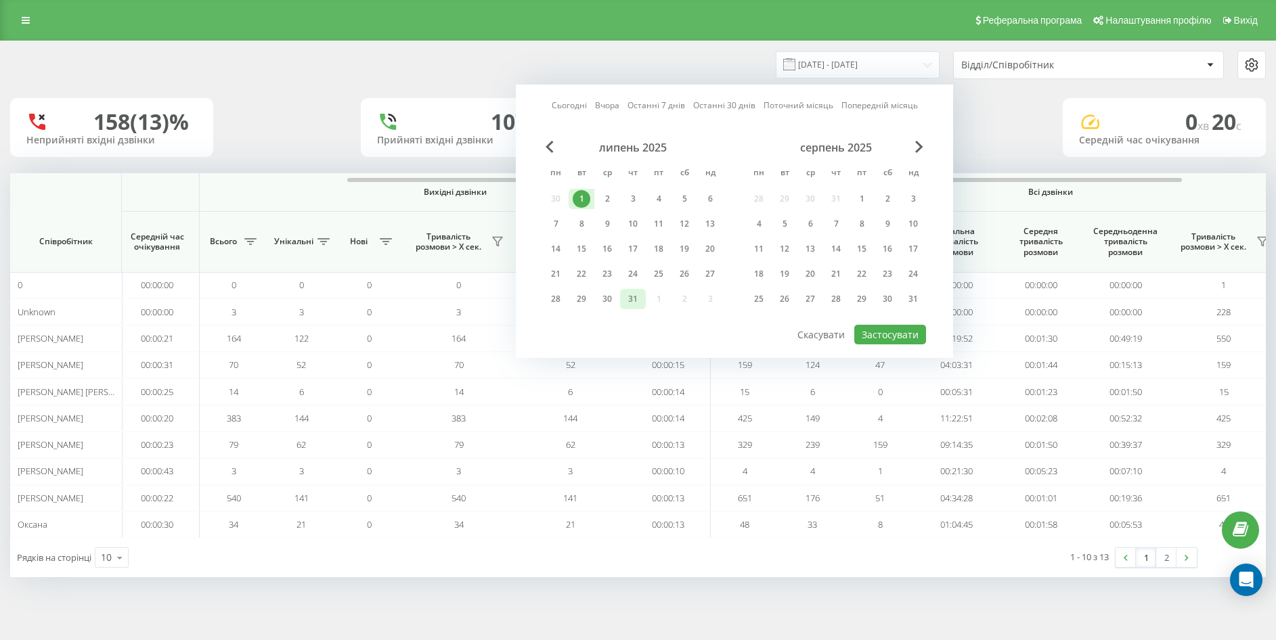
click at [637, 295] on div "31" at bounding box center [633, 299] width 18 height 18
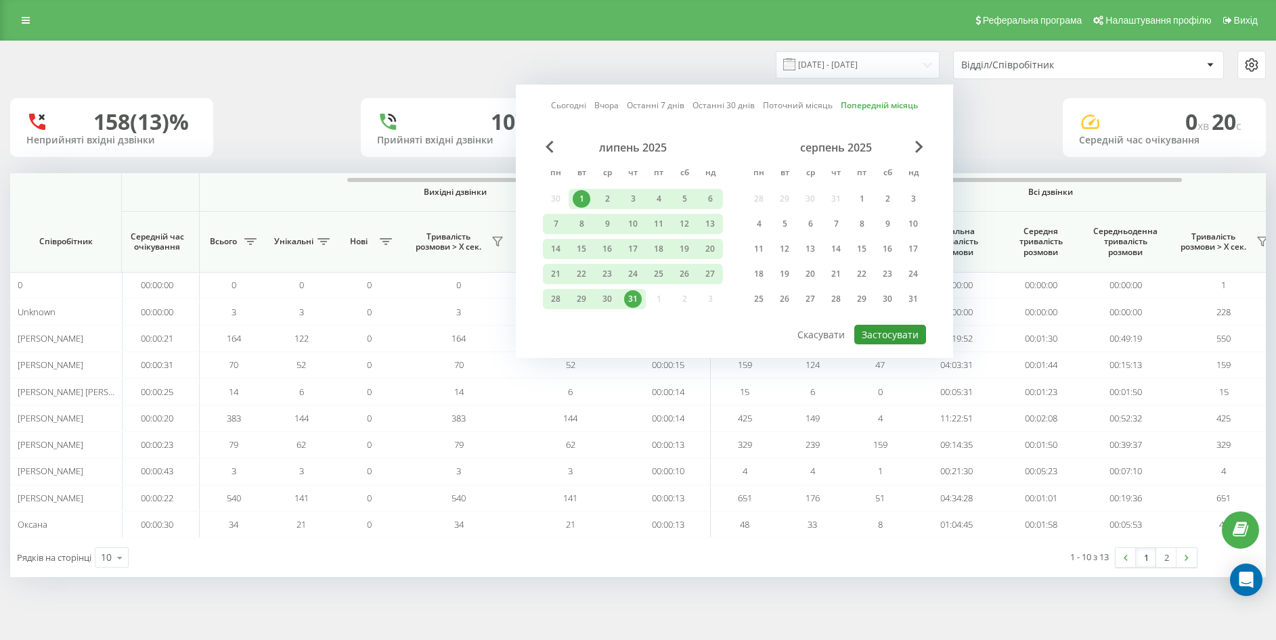
click at [883, 334] on button "Застосувати" at bounding box center [890, 335] width 72 height 20
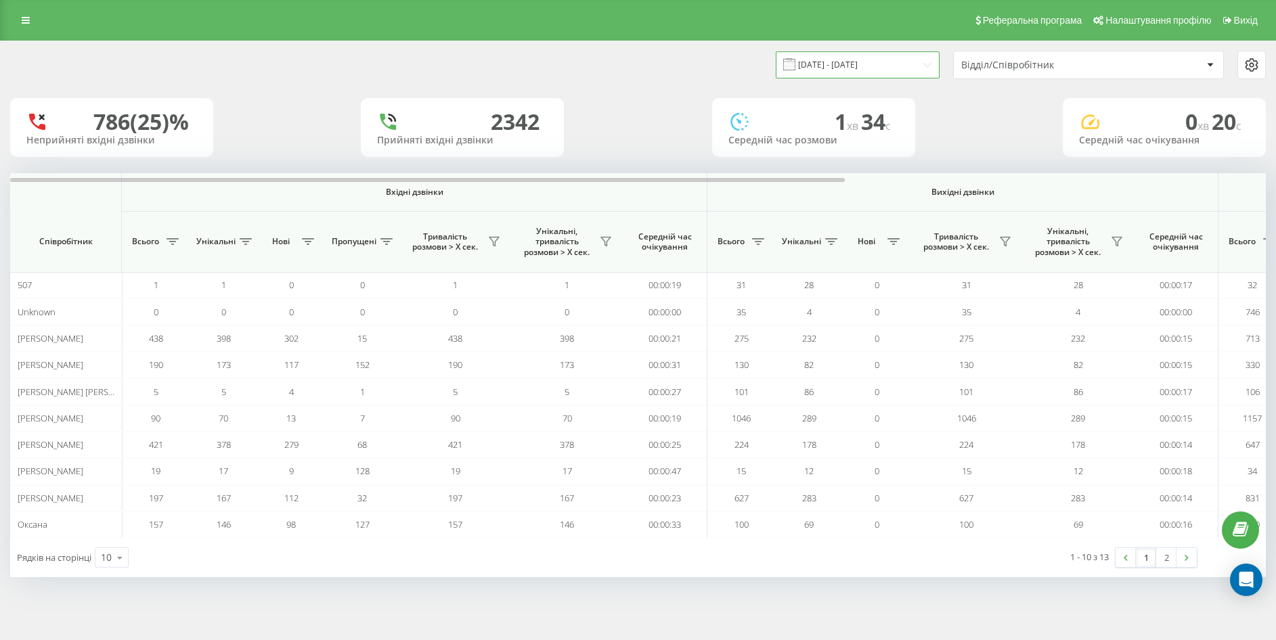
click at [857, 58] on input "[DATE] - [DATE]" at bounding box center [858, 64] width 164 height 26
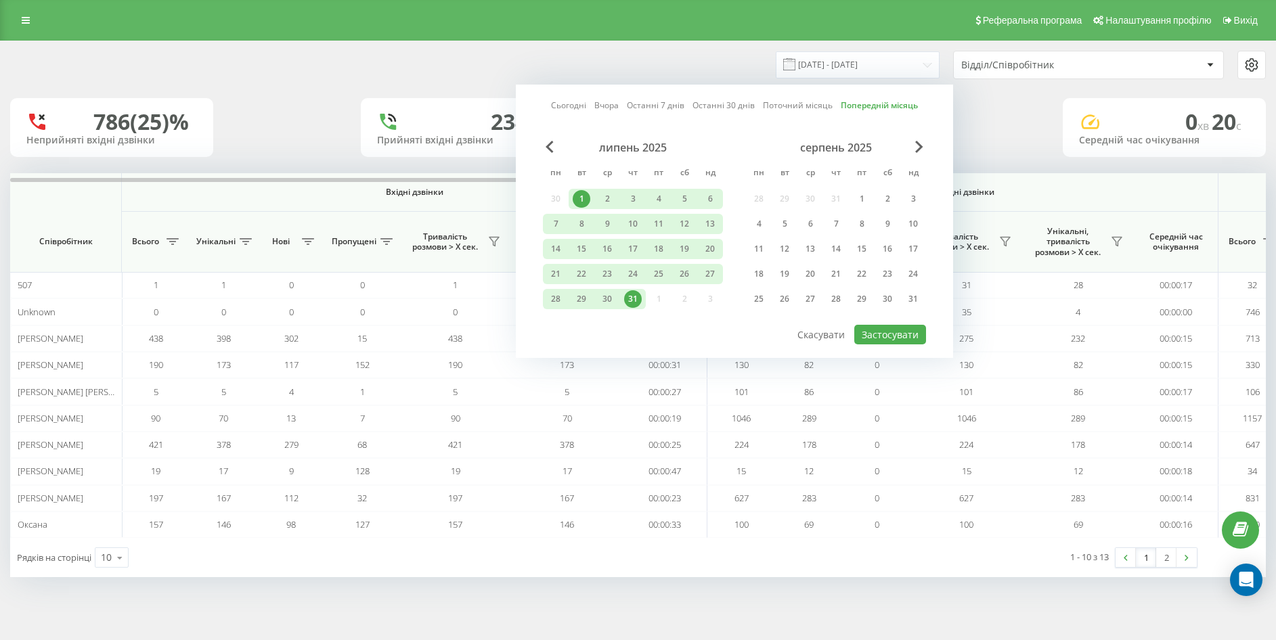
click at [556, 146] on div "липень 2025" at bounding box center [633, 148] width 180 height 14
click at [552, 146] on span "Previous Month" at bounding box center [550, 147] width 8 height 12
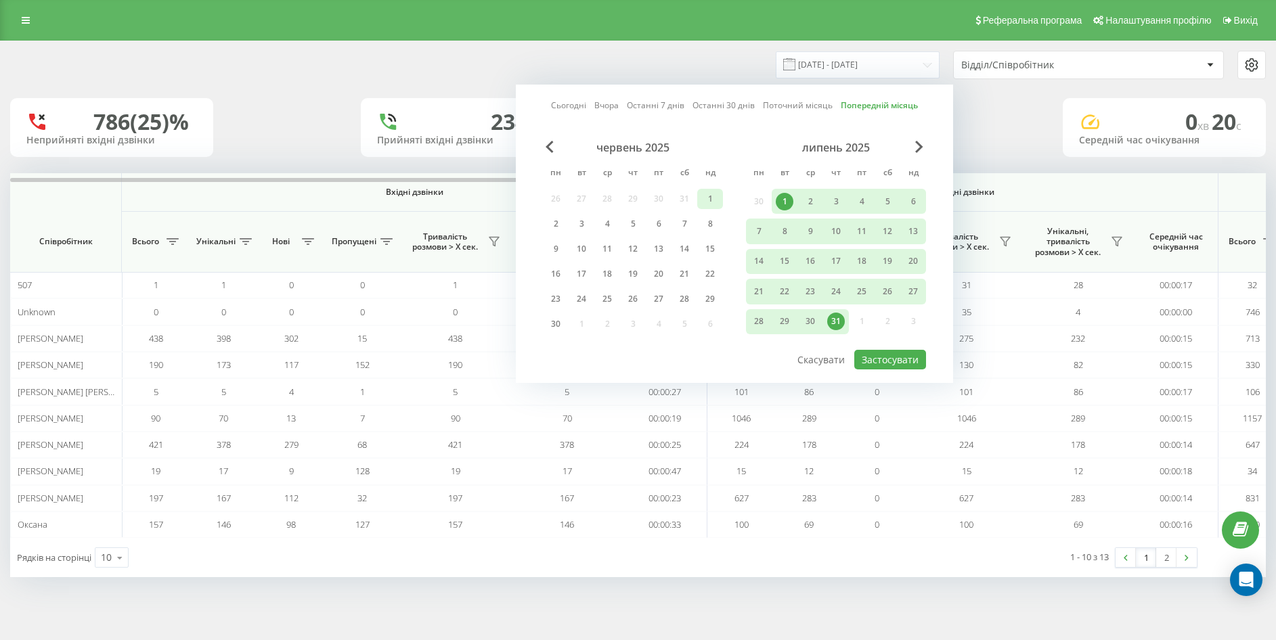
click at [709, 195] on div "1" at bounding box center [710, 199] width 18 height 18
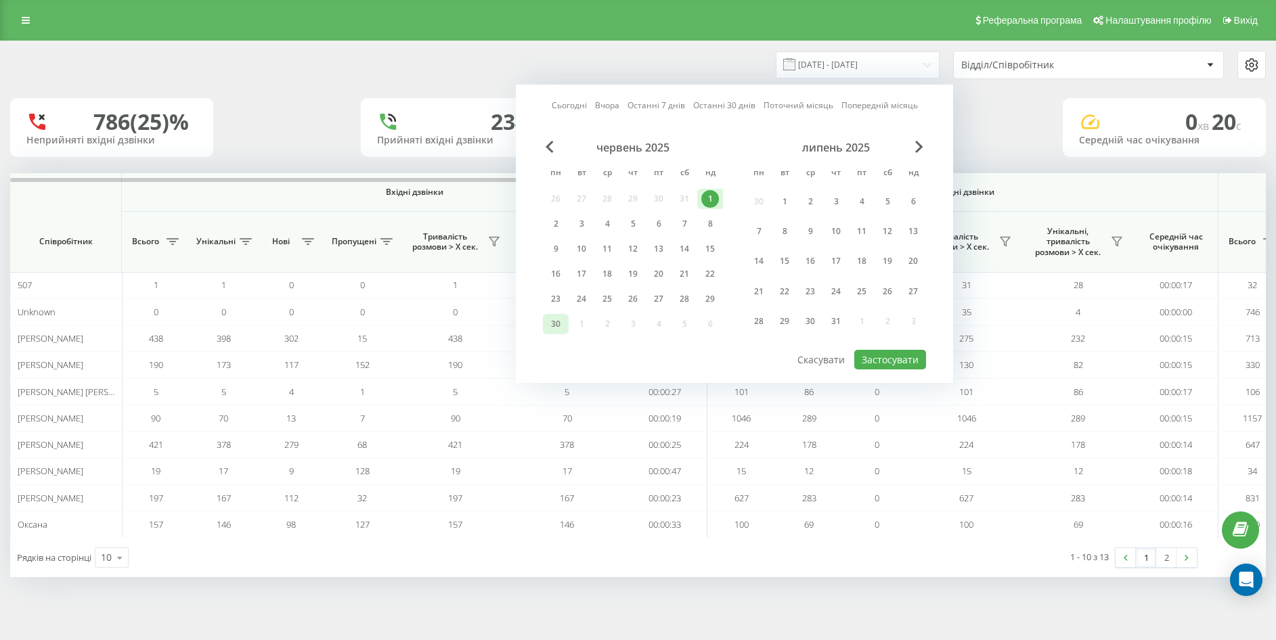
click at [559, 321] on div "30" at bounding box center [556, 324] width 18 height 18
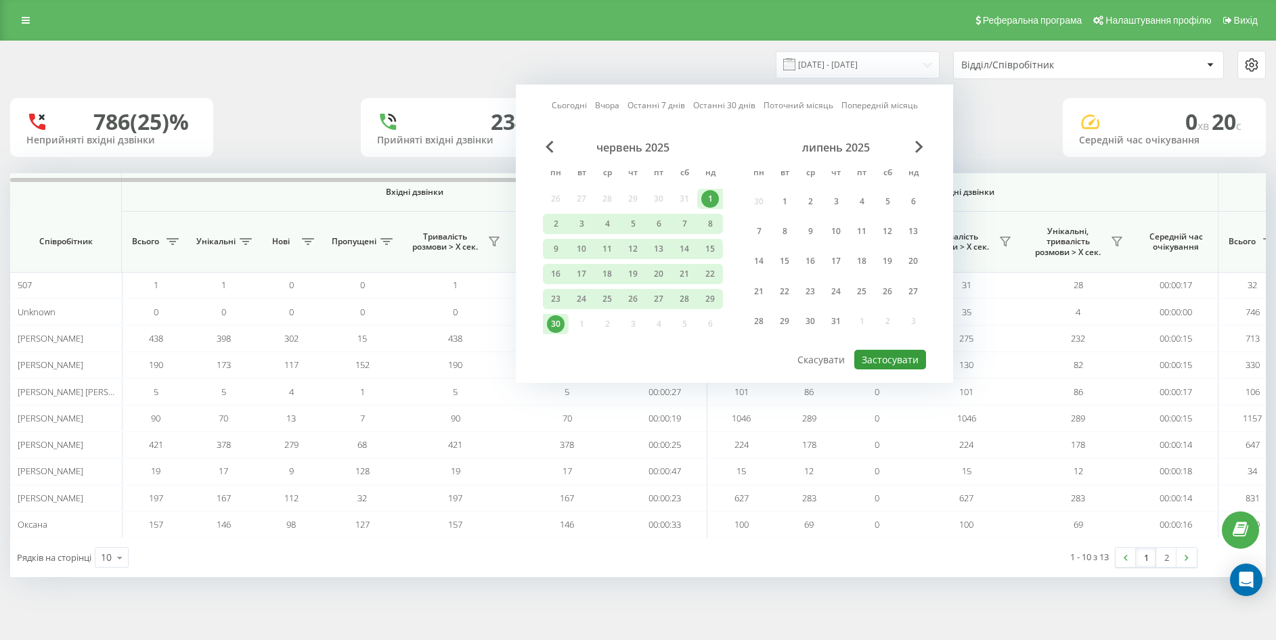
click at [901, 363] on button "Застосувати" at bounding box center [890, 360] width 72 height 20
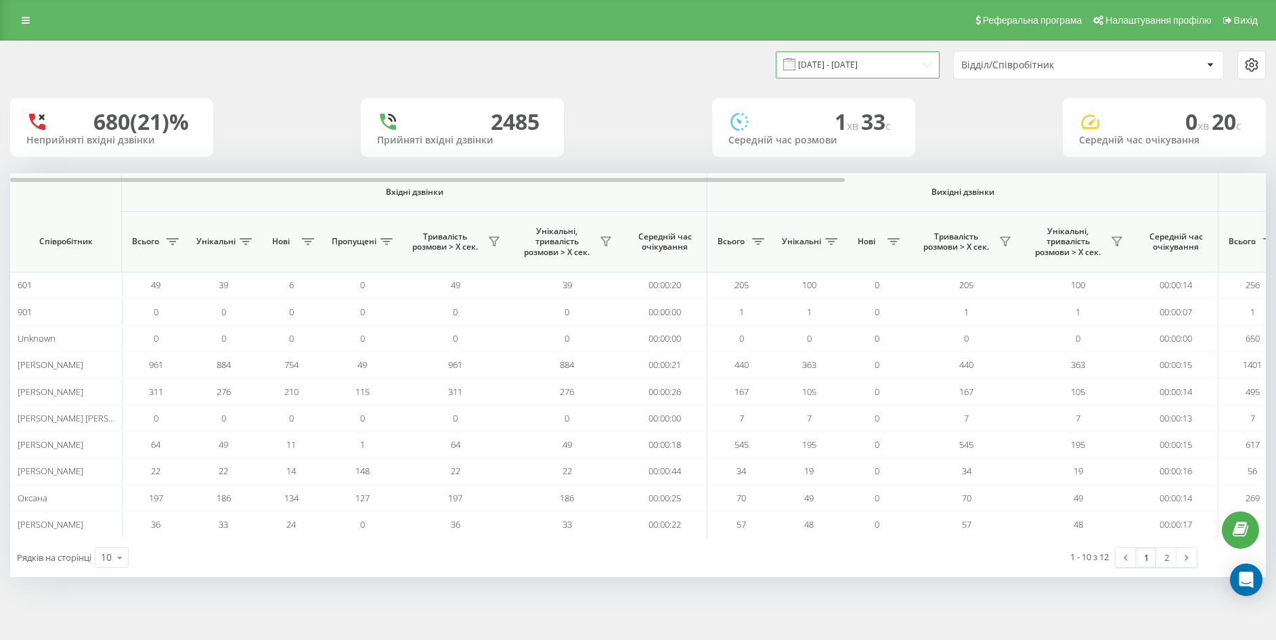
click at [856, 60] on input "[DATE] - [DATE]" at bounding box center [858, 64] width 164 height 26
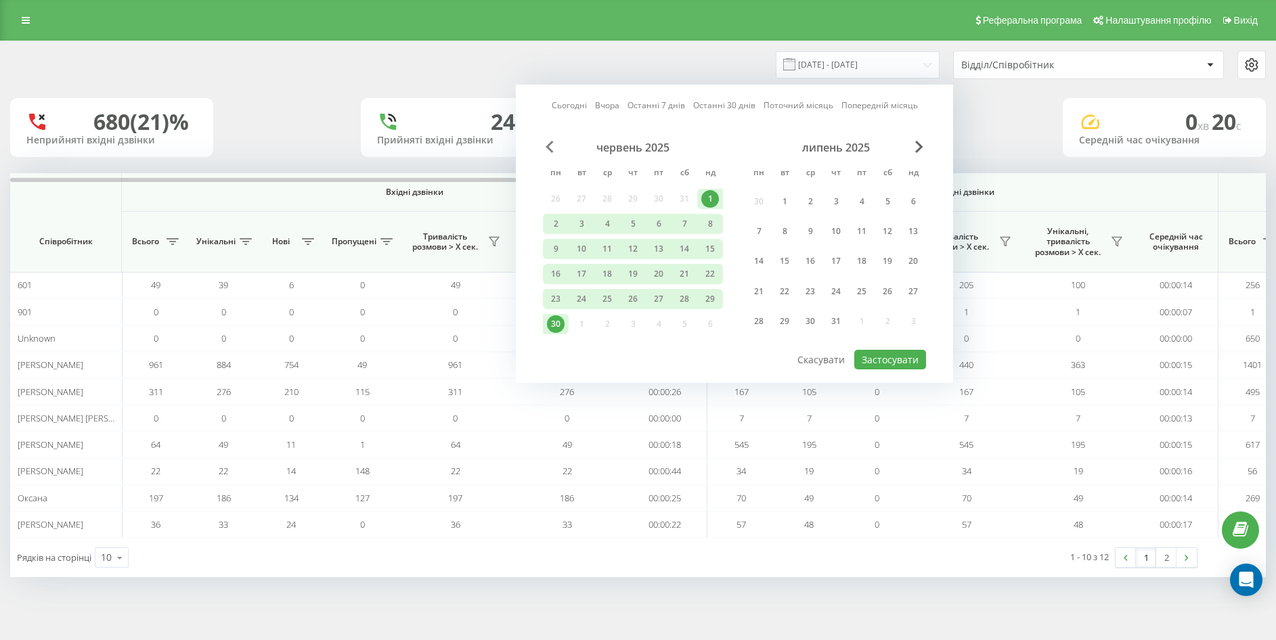
click at [549, 152] on span "Previous Month" at bounding box center [550, 147] width 8 height 12
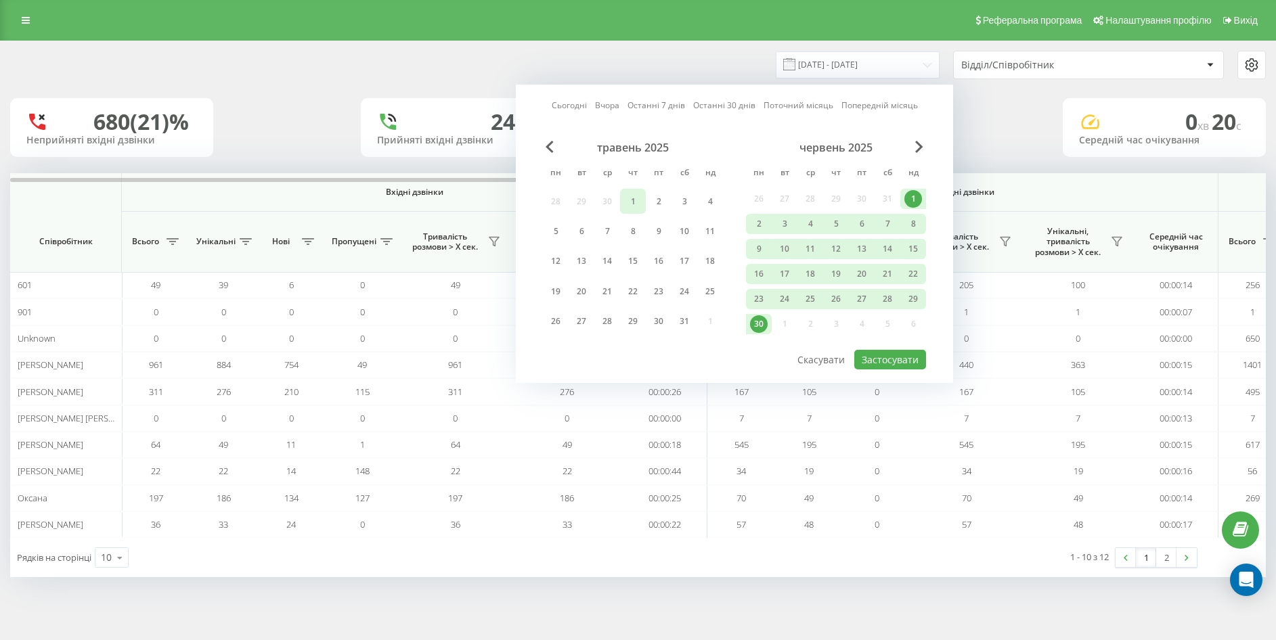
click at [627, 200] on div "1" at bounding box center [633, 202] width 18 height 18
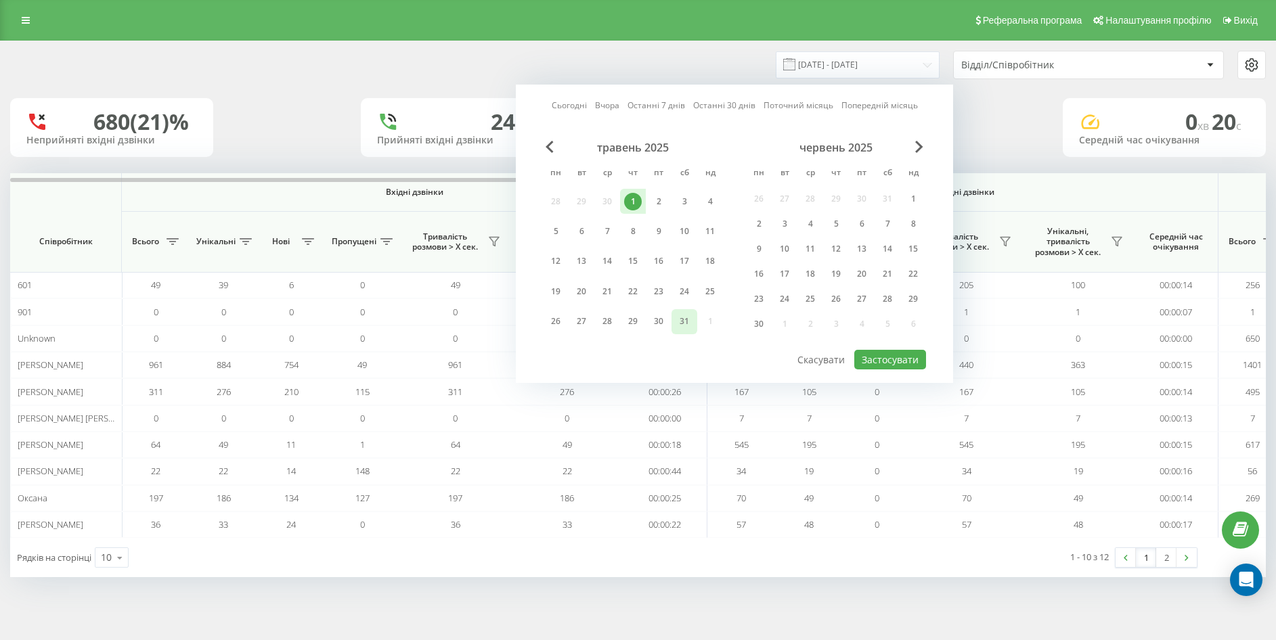
click at [678, 318] on div "31" at bounding box center [685, 322] width 18 height 18
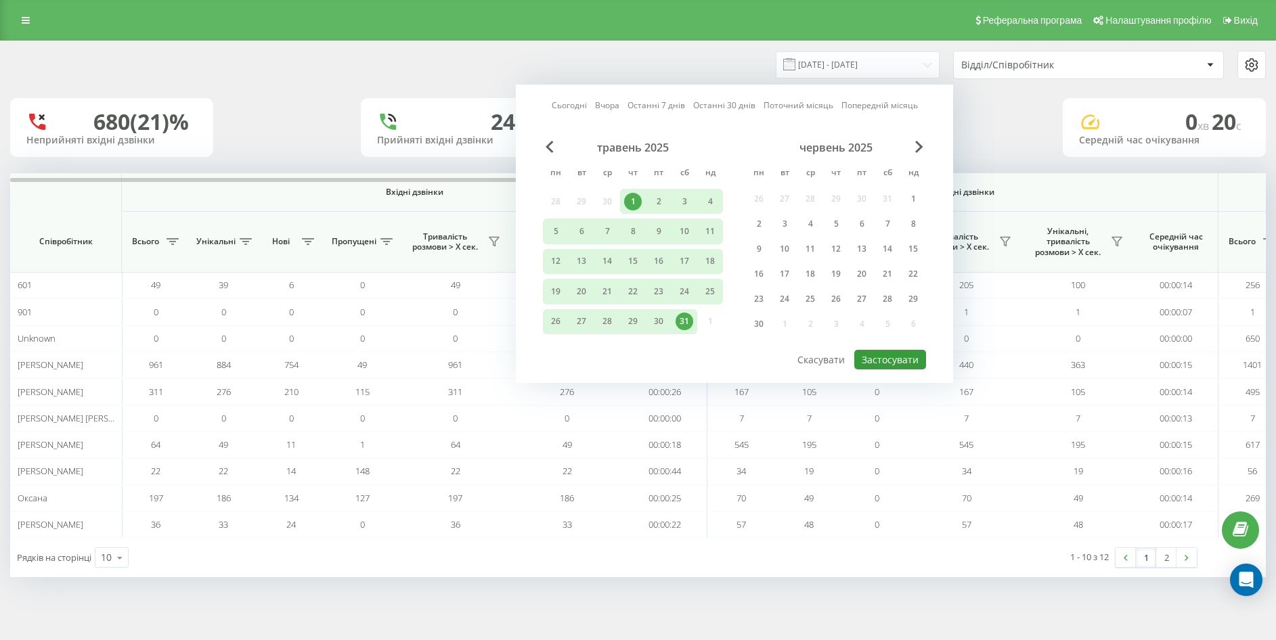
click at [893, 361] on button "Застосувати" at bounding box center [890, 360] width 72 height 20
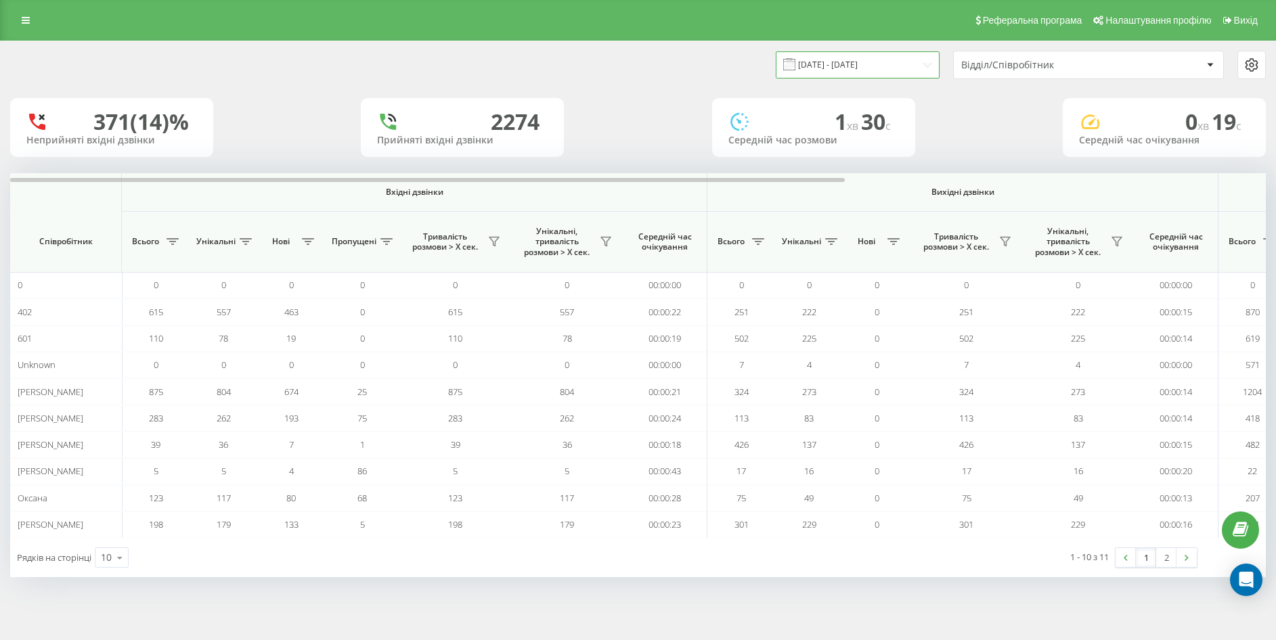
click at [831, 65] on input "[DATE] - [DATE]" at bounding box center [858, 64] width 164 height 26
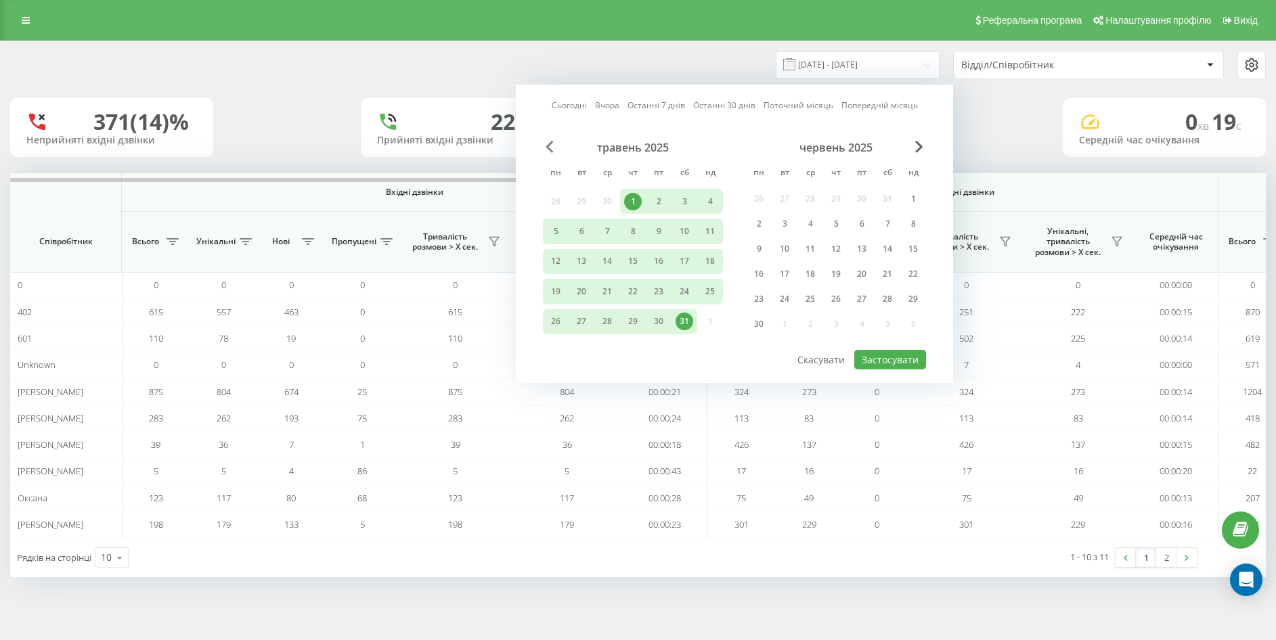
click at [548, 145] on span "Previous Month" at bounding box center [550, 147] width 8 height 12
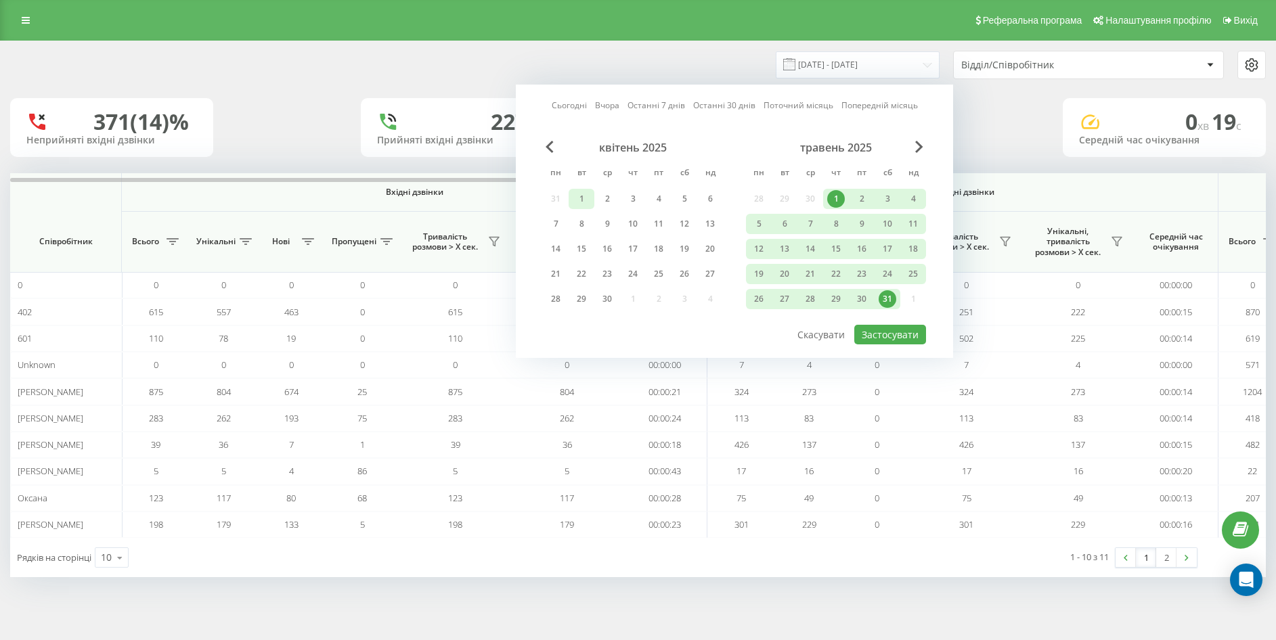
click at [585, 205] on div "1" at bounding box center [582, 199] width 18 height 18
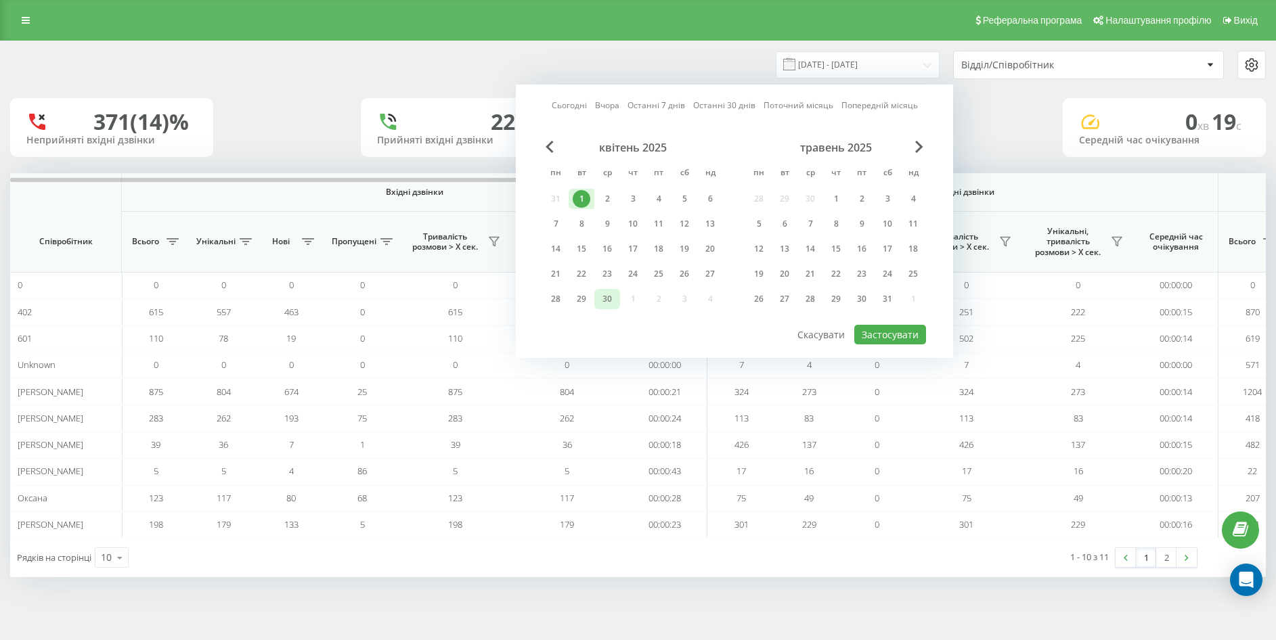
click at [607, 298] on div "30" at bounding box center [607, 299] width 18 height 18
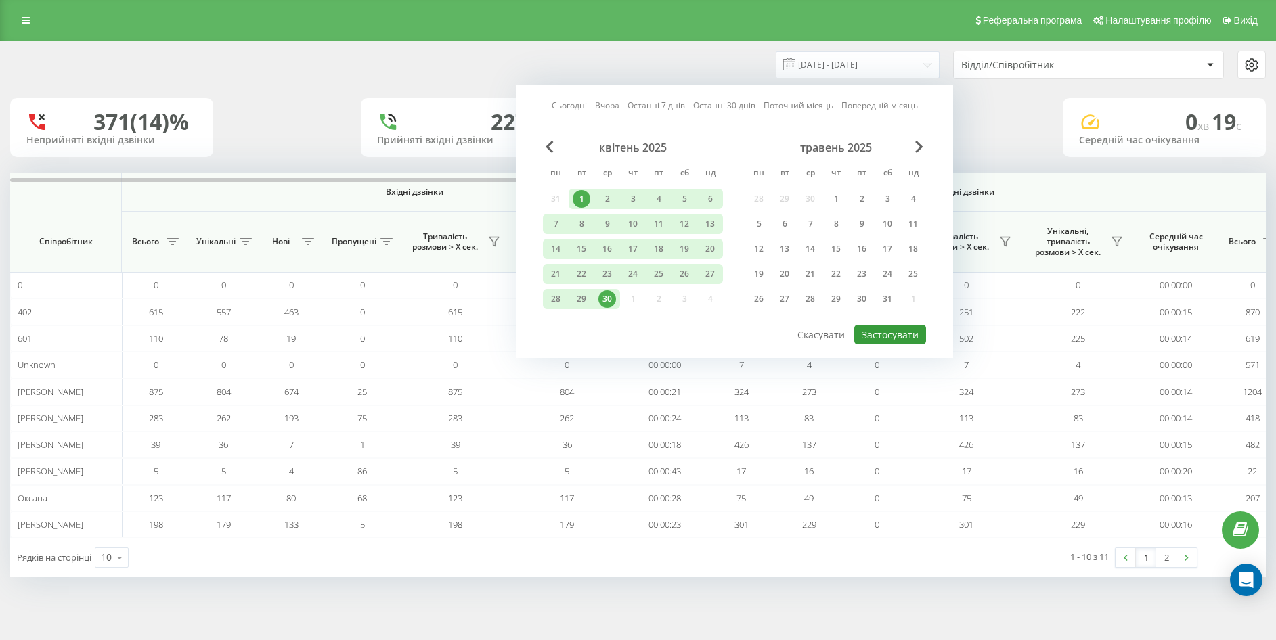
click at [874, 339] on button "Застосувати" at bounding box center [890, 335] width 72 height 20
type input "[DATE] - [DATE]"
